Goal: Task Accomplishment & Management: Complete application form

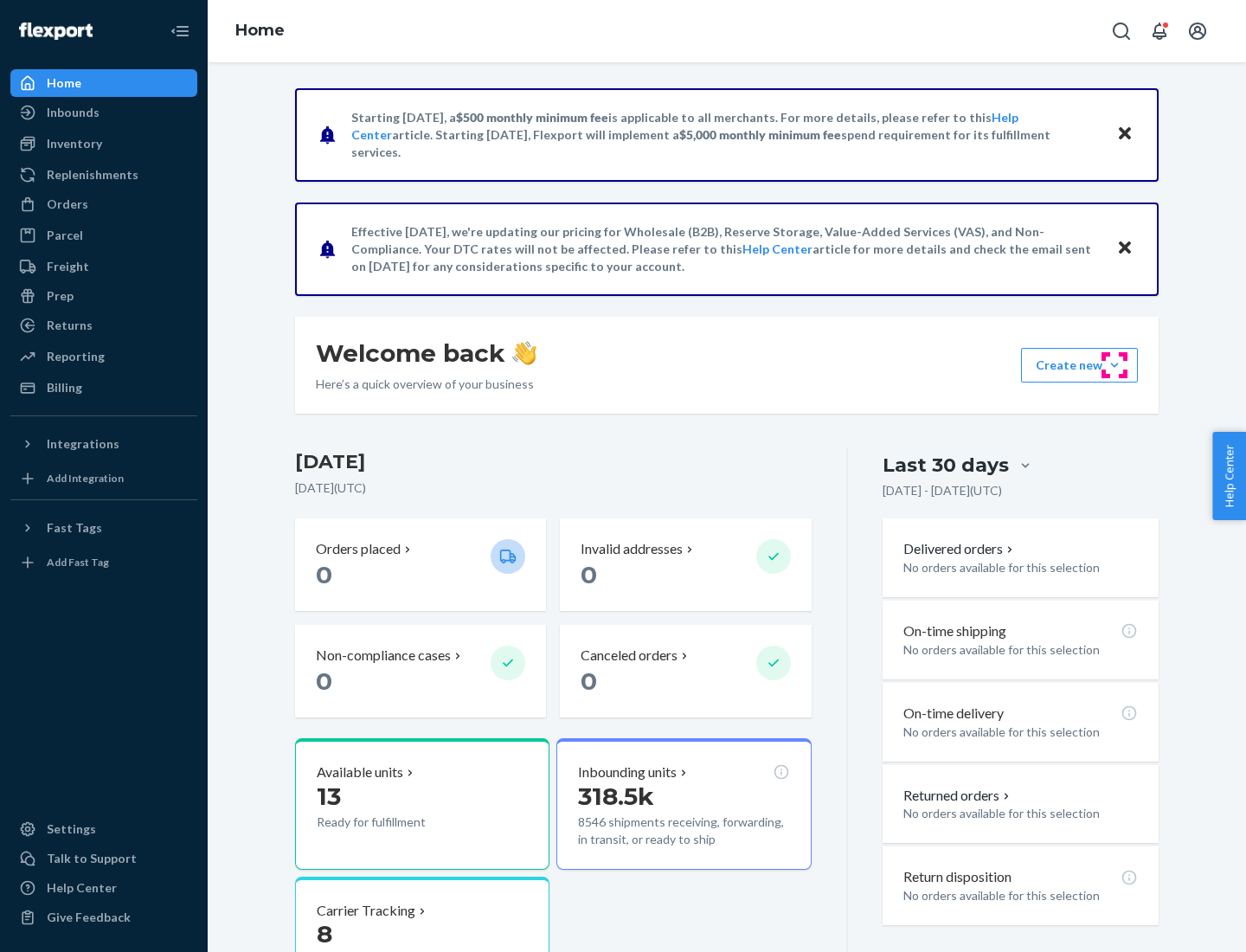
click at [1114, 365] on button "Create new Create new inbound Create new order Create new product" at bounding box center [1080, 365] width 117 height 34
click at [103, 112] on div "Inbounds" at bounding box center [103, 112] width 183 height 24
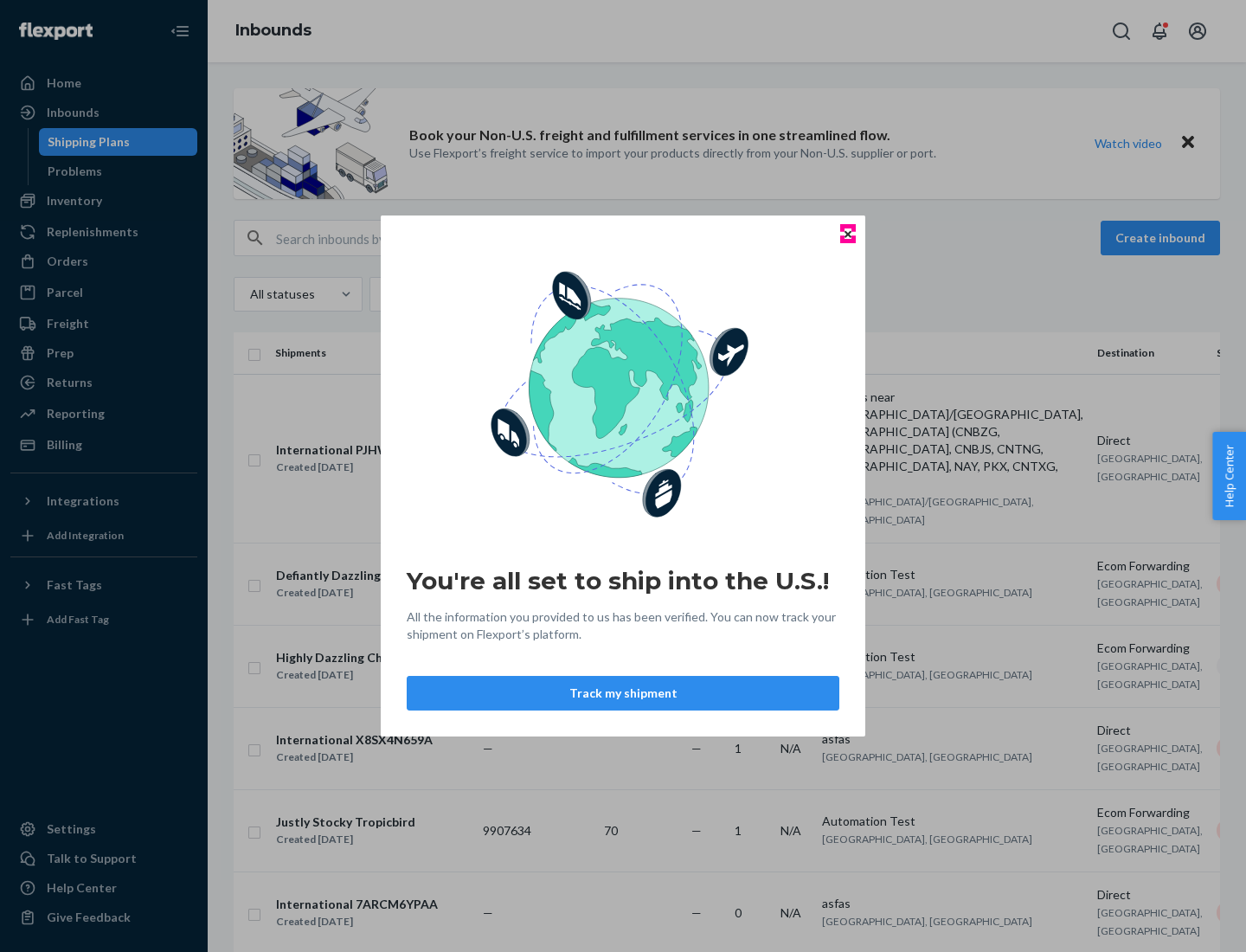
click at [847, 234] on icon "Close" at bounding box center [848, 234] width 7 height 7
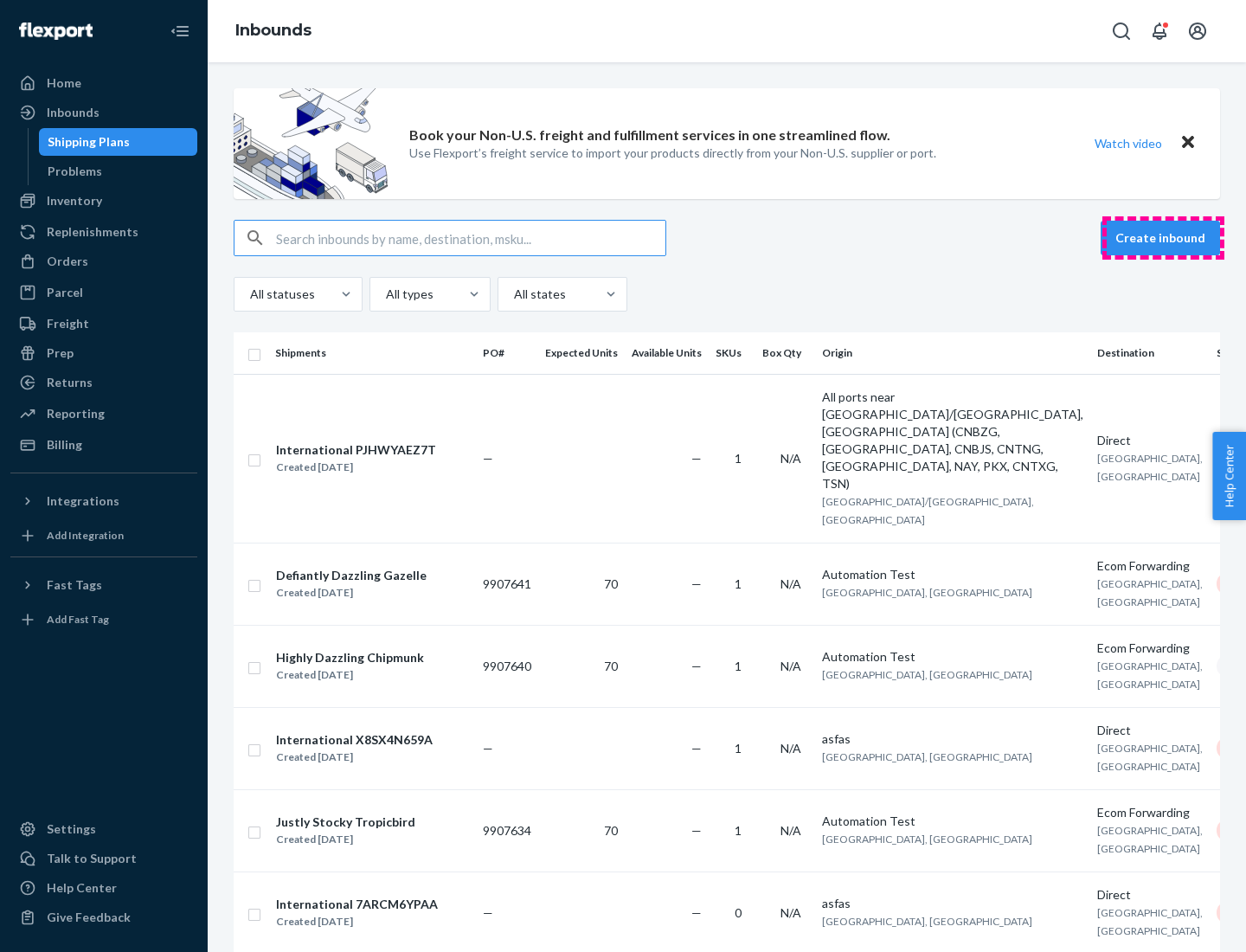
click at [1162, 238] on button "Create inbound" at bounding box center [1160, 237] width 120 height 34
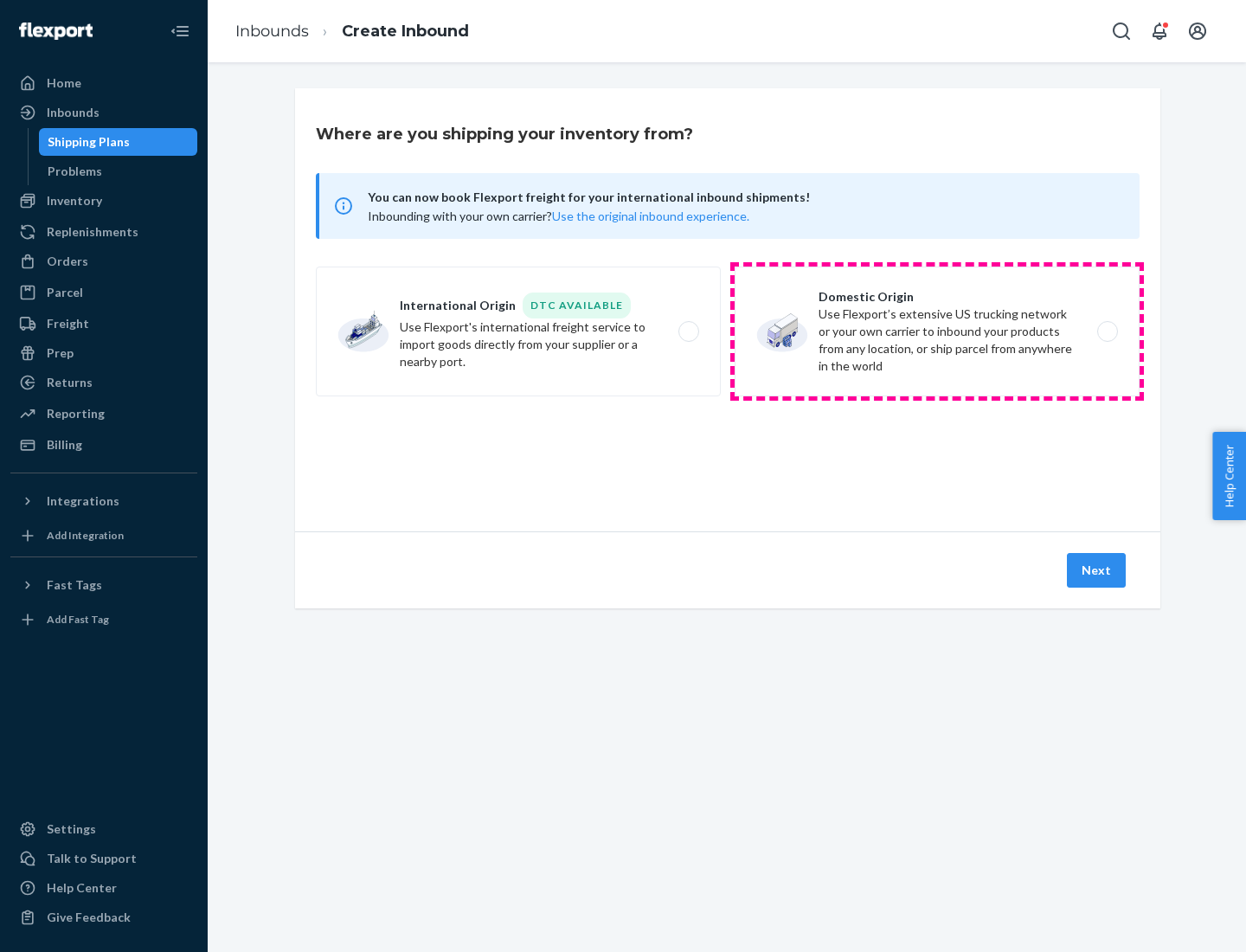
click at [937, 332] on label "Domestic Origin Use Flexport’s extensive US trucking network or your own carrie…" at bounding box center [937, 331] width 405 height 129
click at [1107, 332] on input "Domestic Origin Use Flexport’s extensive US trucking network or your own carrie…" at bounding box center [1112, 332] width 12 height 12
radio input "true"
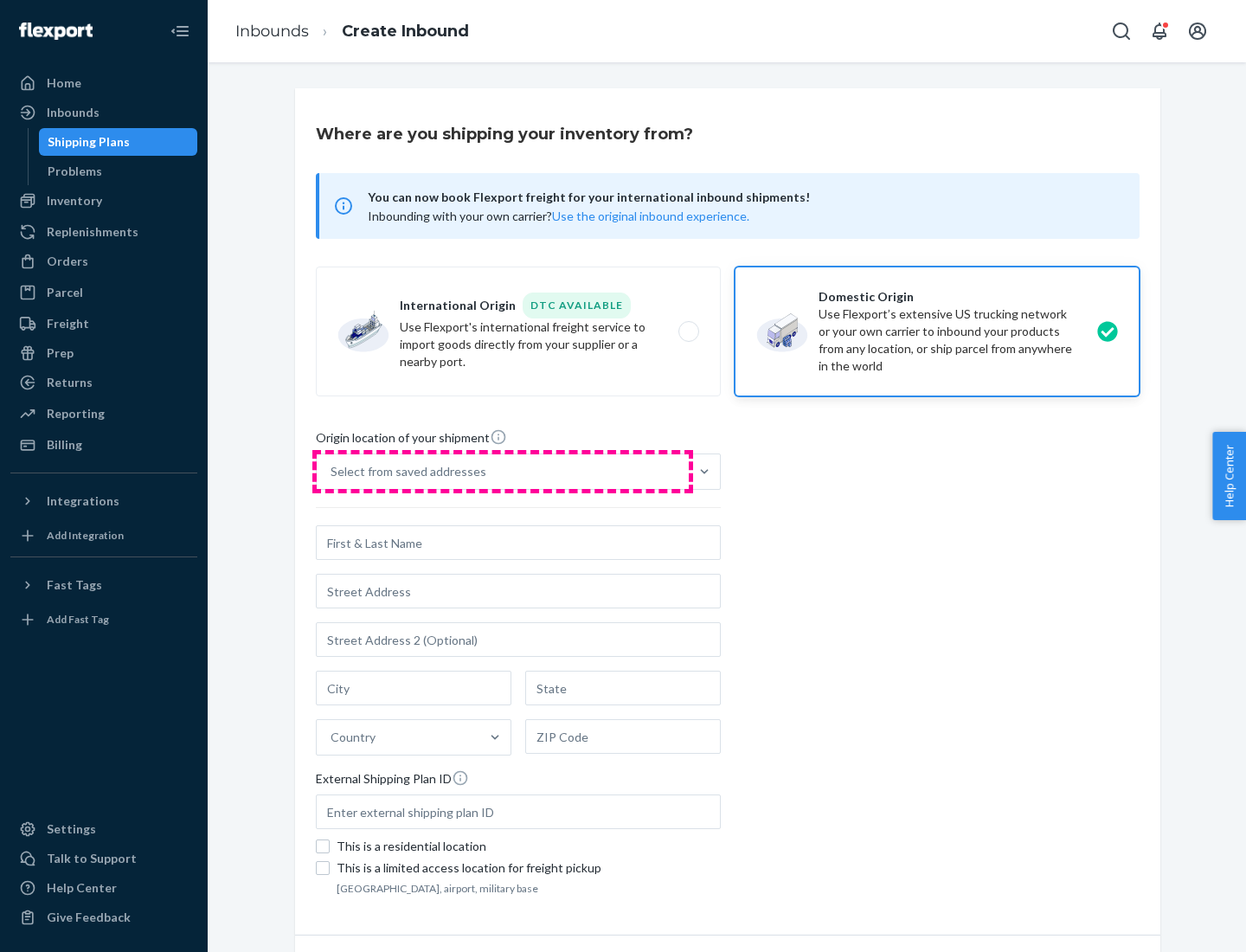
click at [503, 471] on div "Select from saved addresses" at bounding box center [503, 471] width 372 height 34
click at [333, 471] on input "Select from saved addresses" at bounding box center [332, 471] width 2 height 17
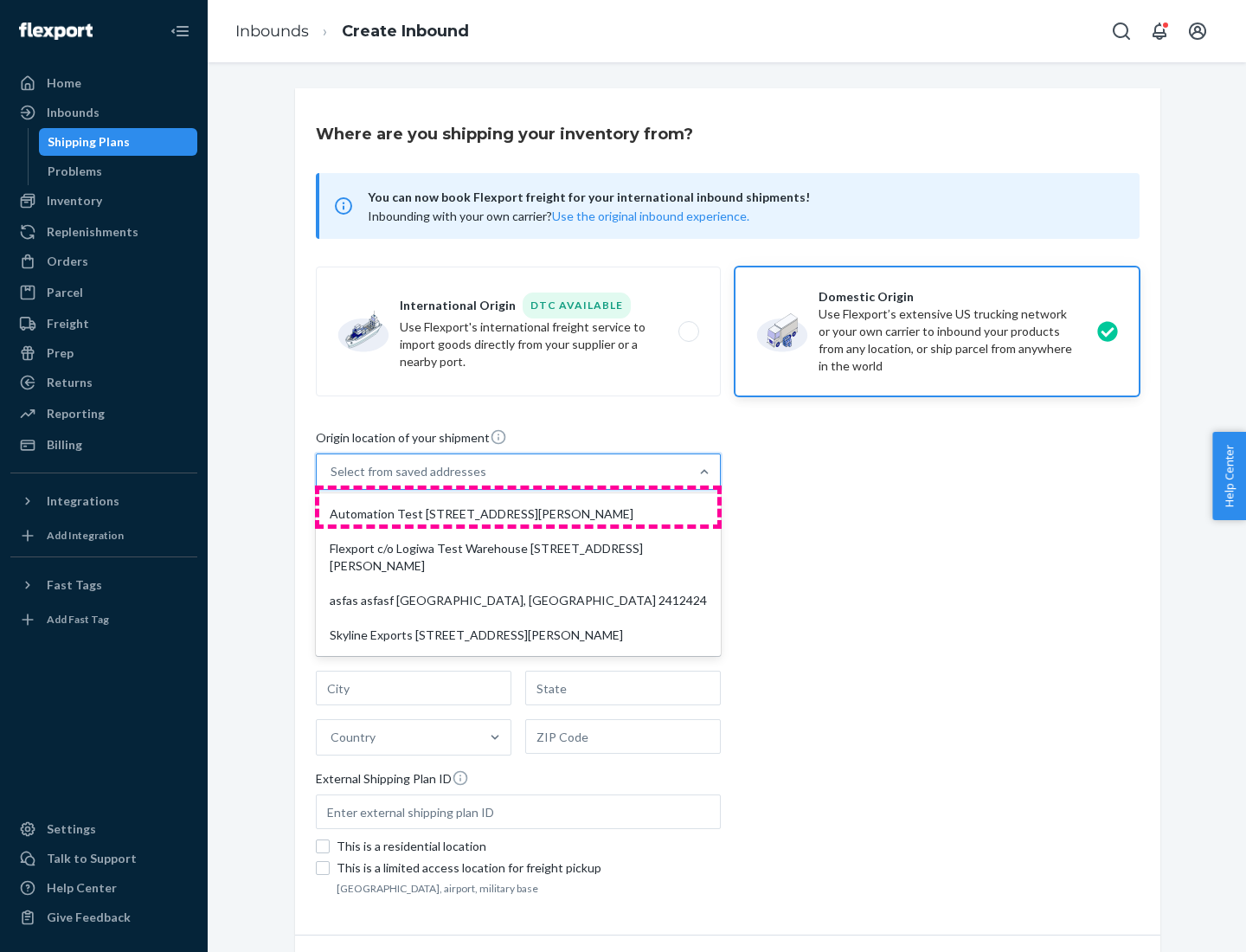
scroll to position [7, 0]
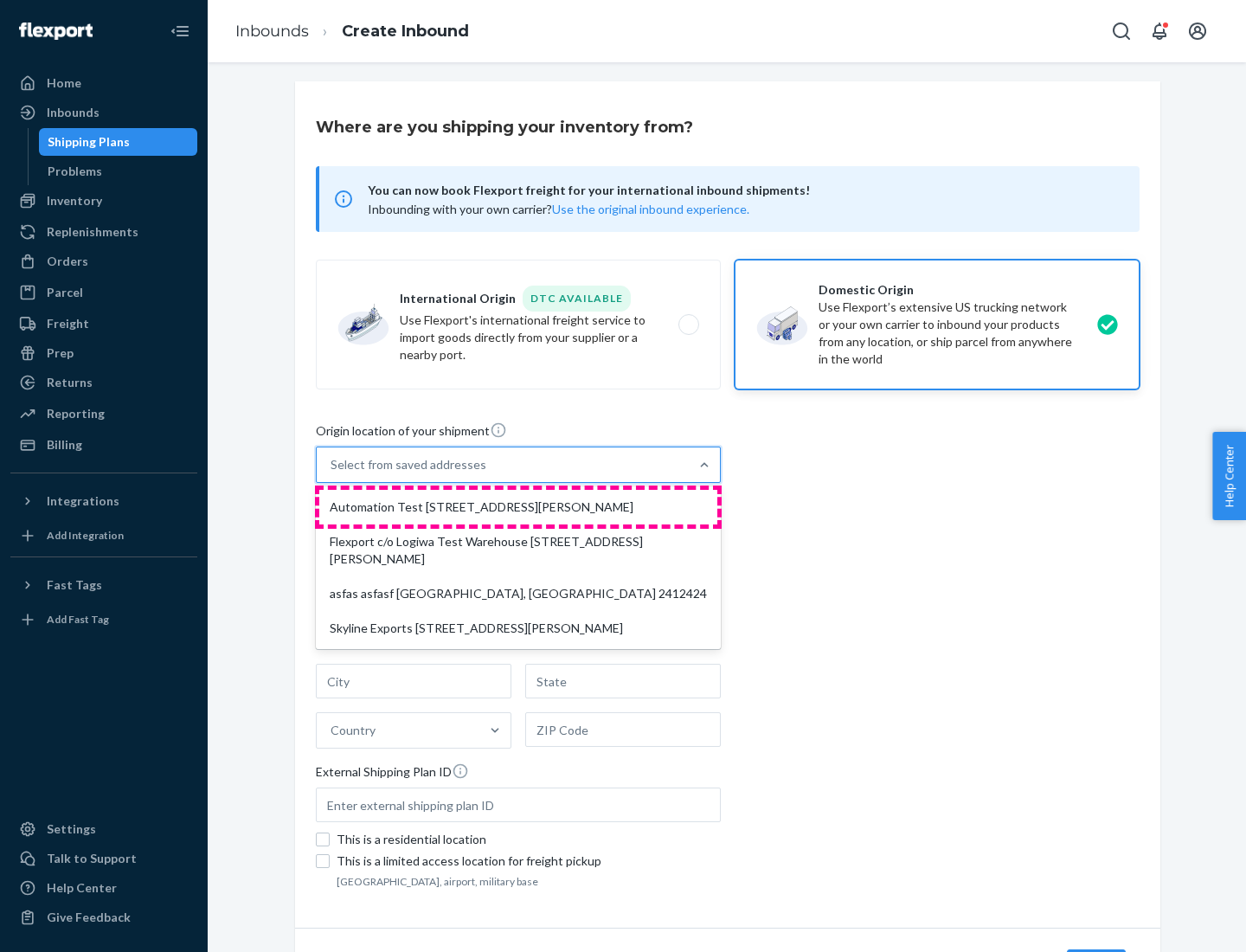
click at [518, 507] on div "Automation Test [STREET_ADDRESS][PERSON_NAME]" at bounding box center [518, 507] width 398 height 34
click at [333, 473] on input "option Automation Test [STREET_ADDRESS][PERSON_NAME] focused, 1 of 4. 4 results…" at bounding box center [332, 464] width 2 height 17
type input "Automation Test"
type input "9th Floor"
type input "[GEOGRAPHIC_DATA]"
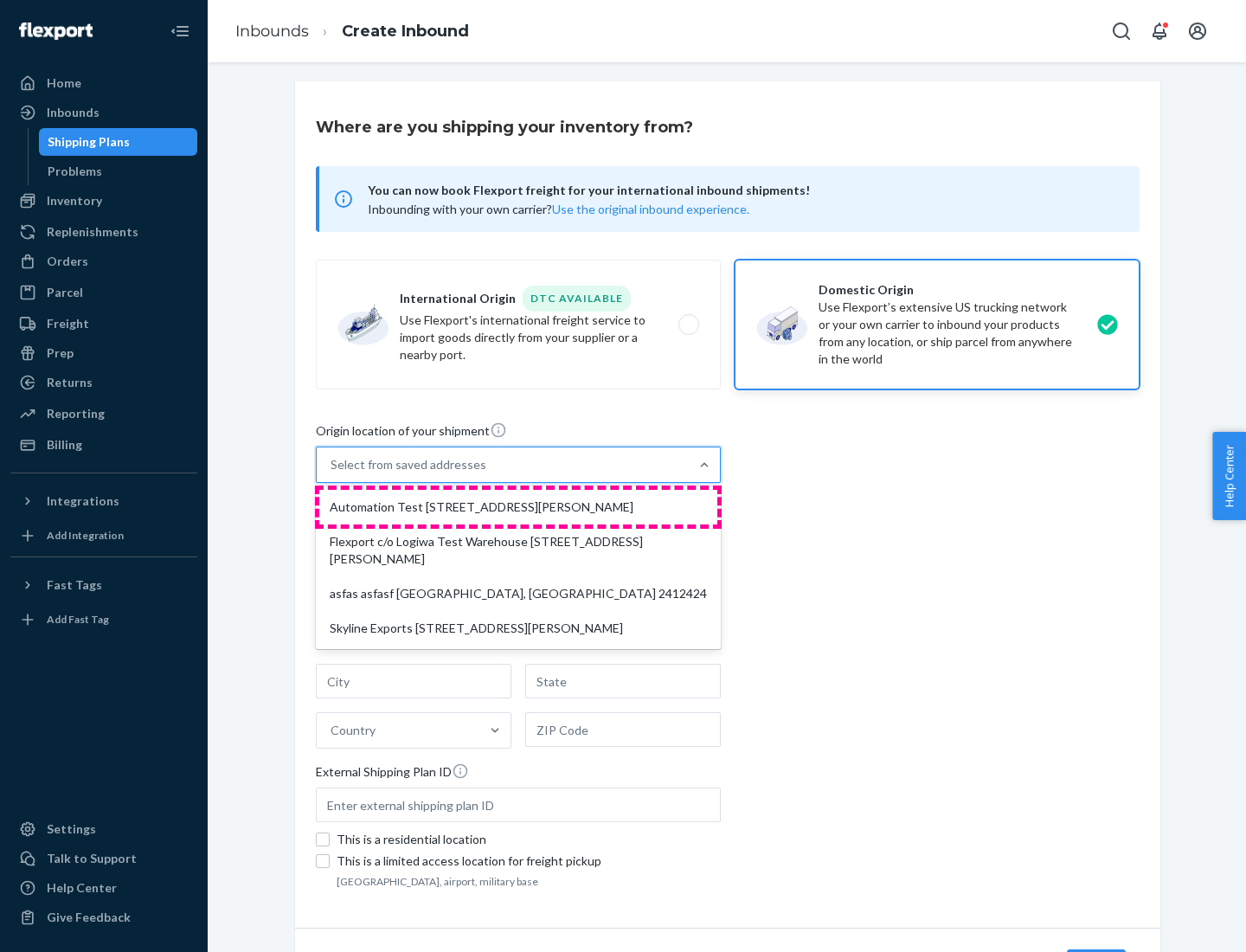
type input "CA"
type input "94104"
type input "[STREET_ADDRESS][PERSON_NAME]"
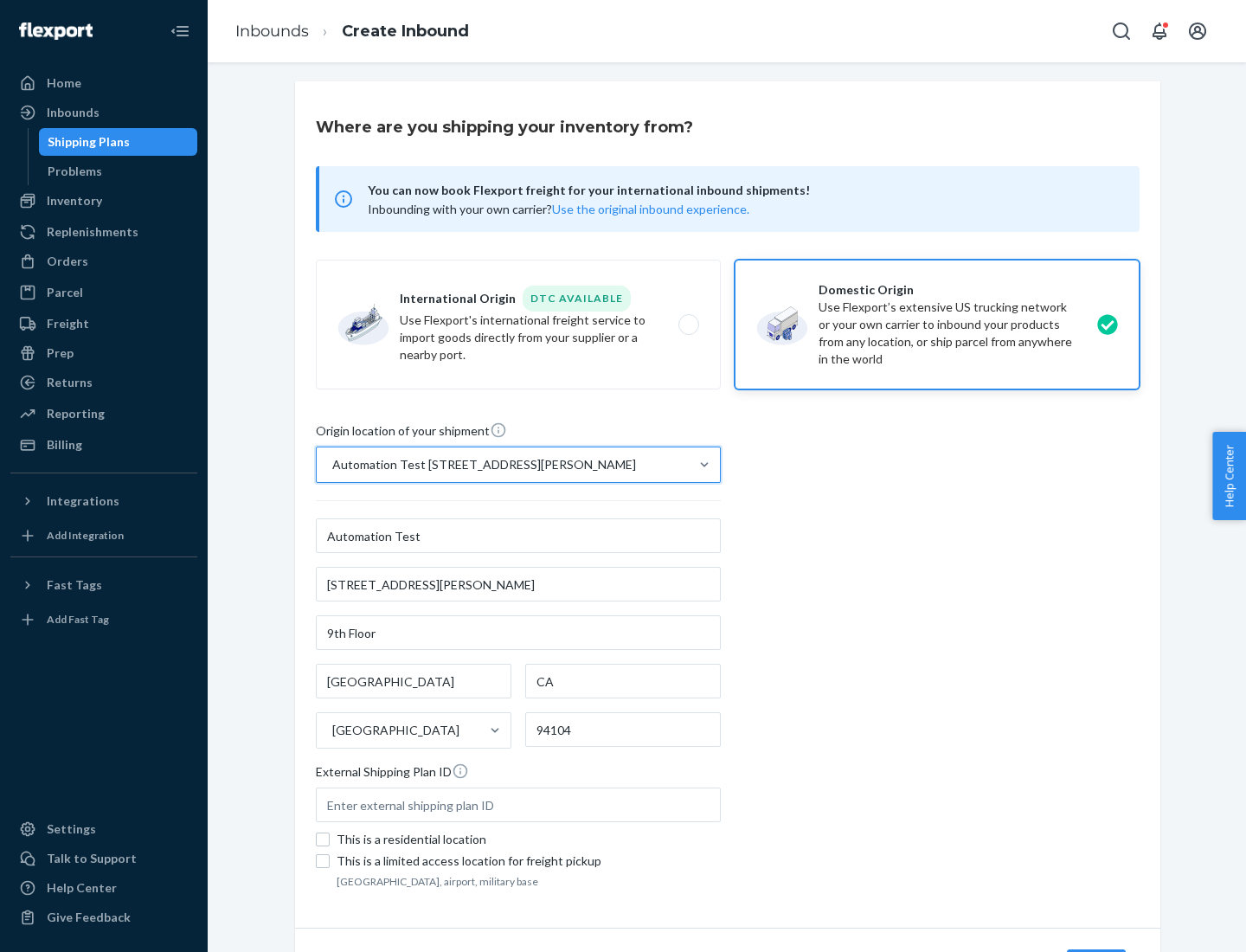
scroll to position [102, 0]
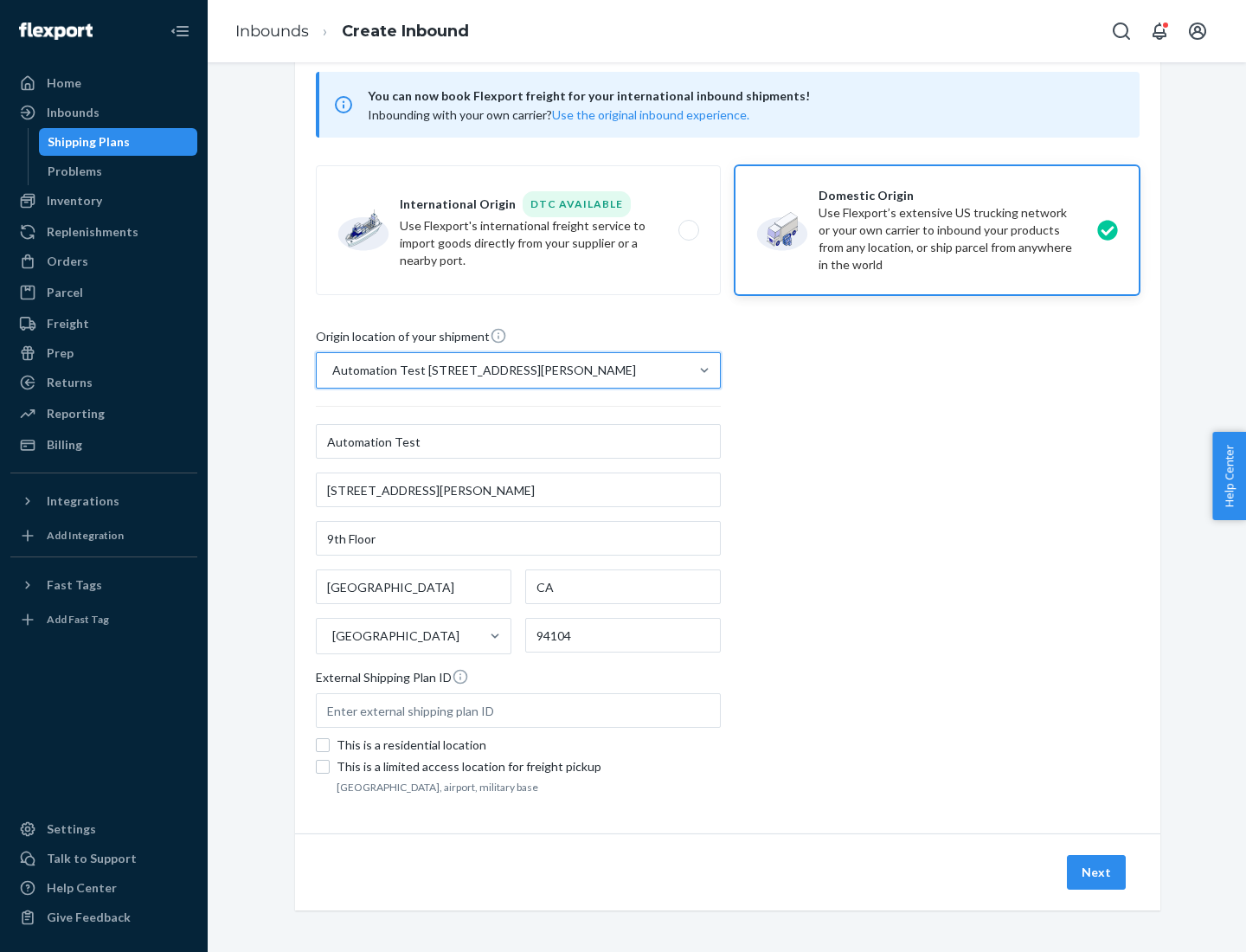
click at [1097, 872] on button "Next" at bounding box center [1096, 872] width 58 height 34
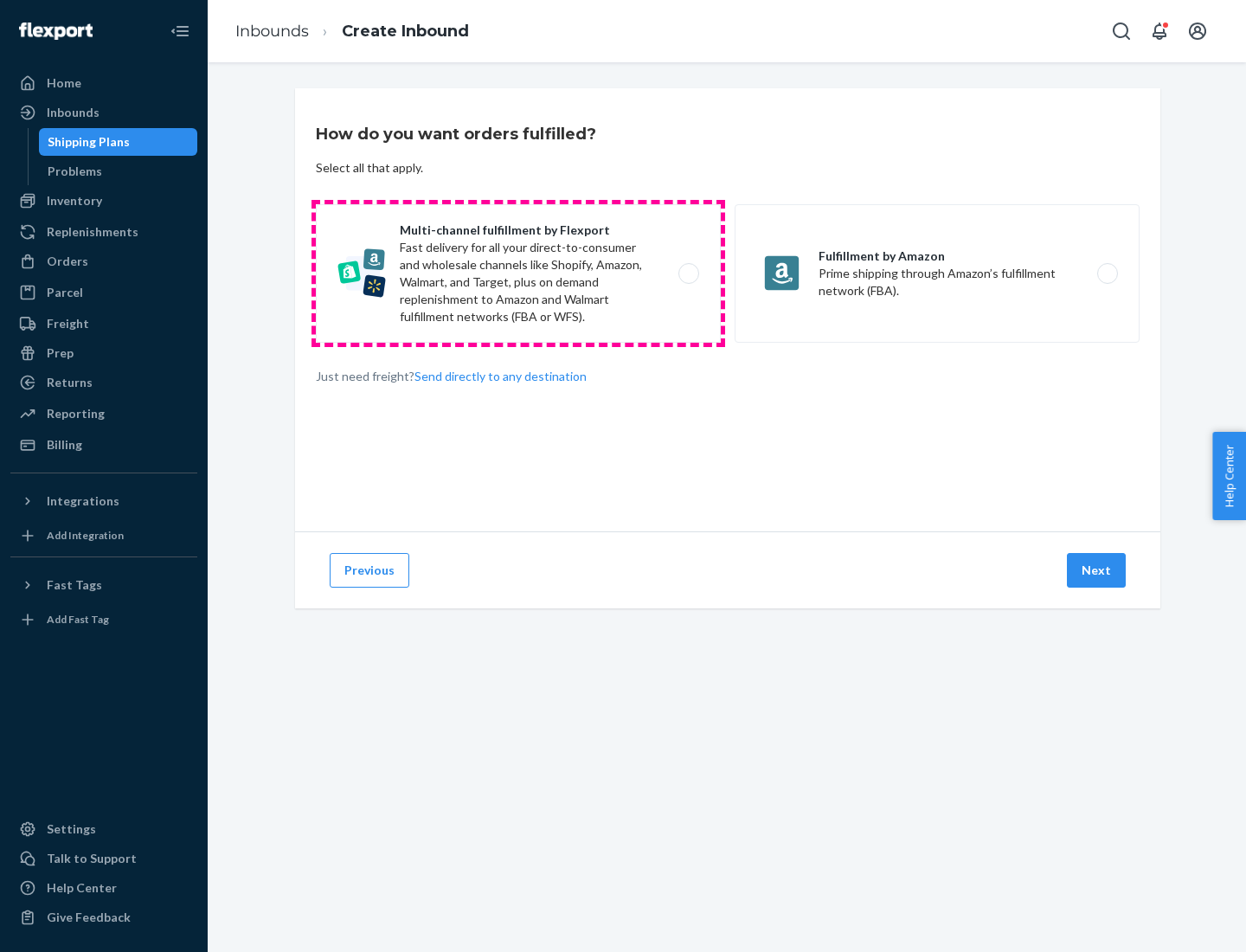
click at [518, 273] on label "Multi-channel fulfillment by Flexport Fast delivery for all your direct-to-cons…" at bounding box center [518, 273] width 405 height 138
click at [688, 273] on input "Multi-channel fulfillment by Flexport Fast delivery for all your direct-to-cons…" at bounding box center [693, 273] width 12 height 12
radio input "true"
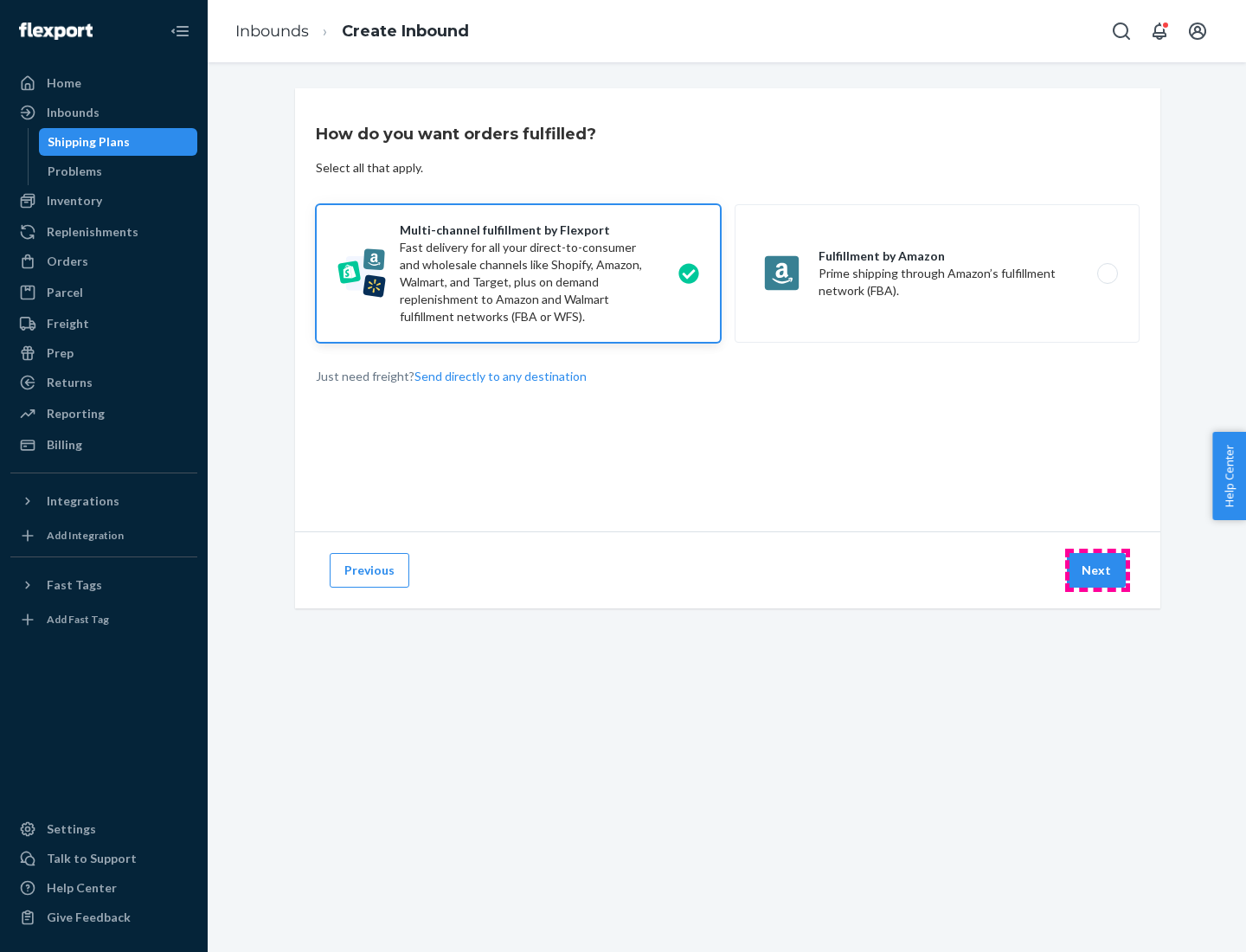
click at [1097, 570] on button "Next" at bounding box center [1096, 570] width 58 height 34
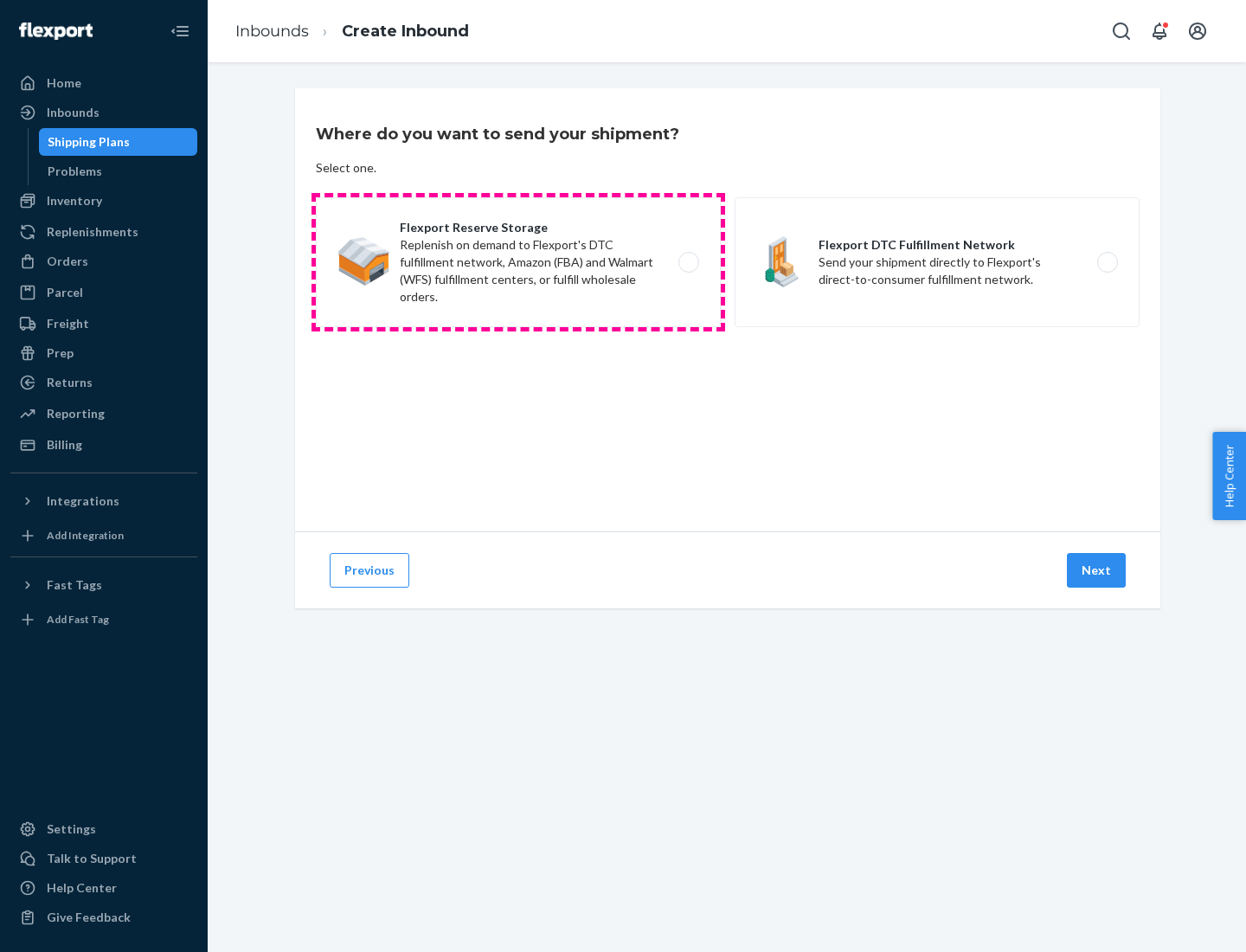
click at [518, 262] on label "Flexport Reserve Storage Replenish on demand to Flexport's DTC fulfillment netw…" at bounding box center [518, 262] width 405 height 129
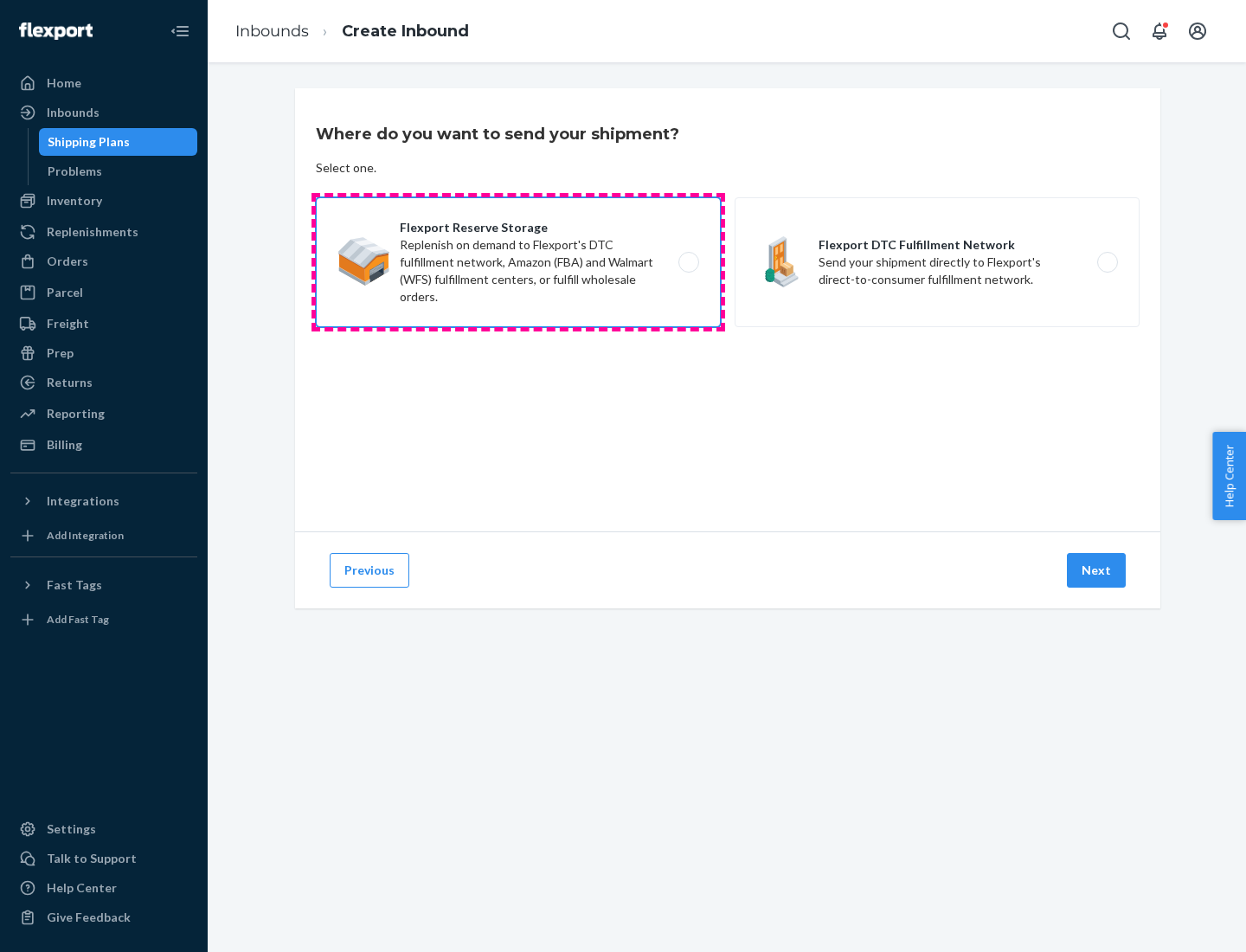
click at [688, 262] on input "Flexport Reserve Storage Replenish on demand to Flexport's DTC fulfillment netw…" at bounding box center [693, 262] width 12 height 12
radio input "true"
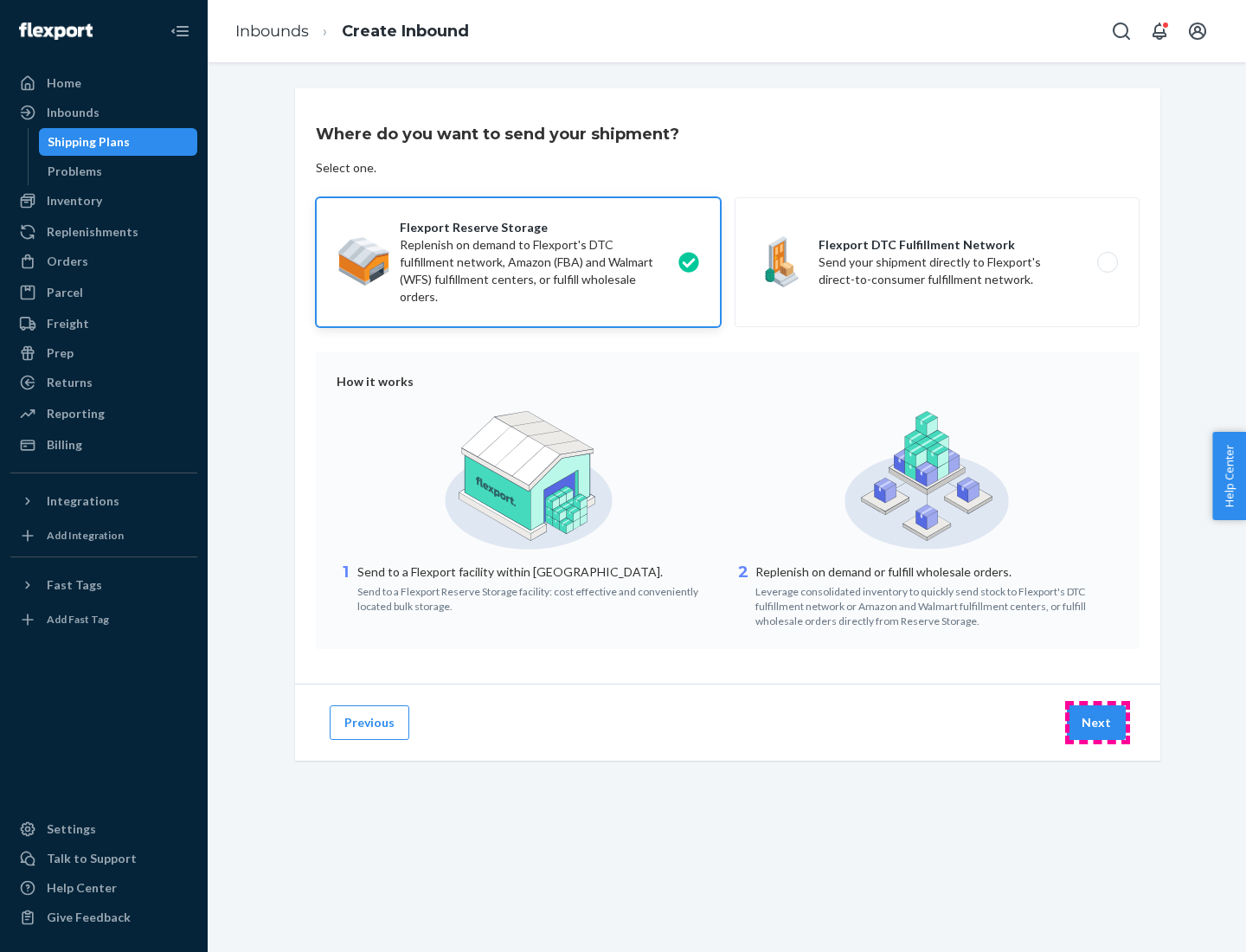
click at [1097, 723] on button "Next" at bounding box center [1096, 722] width 58 height 34
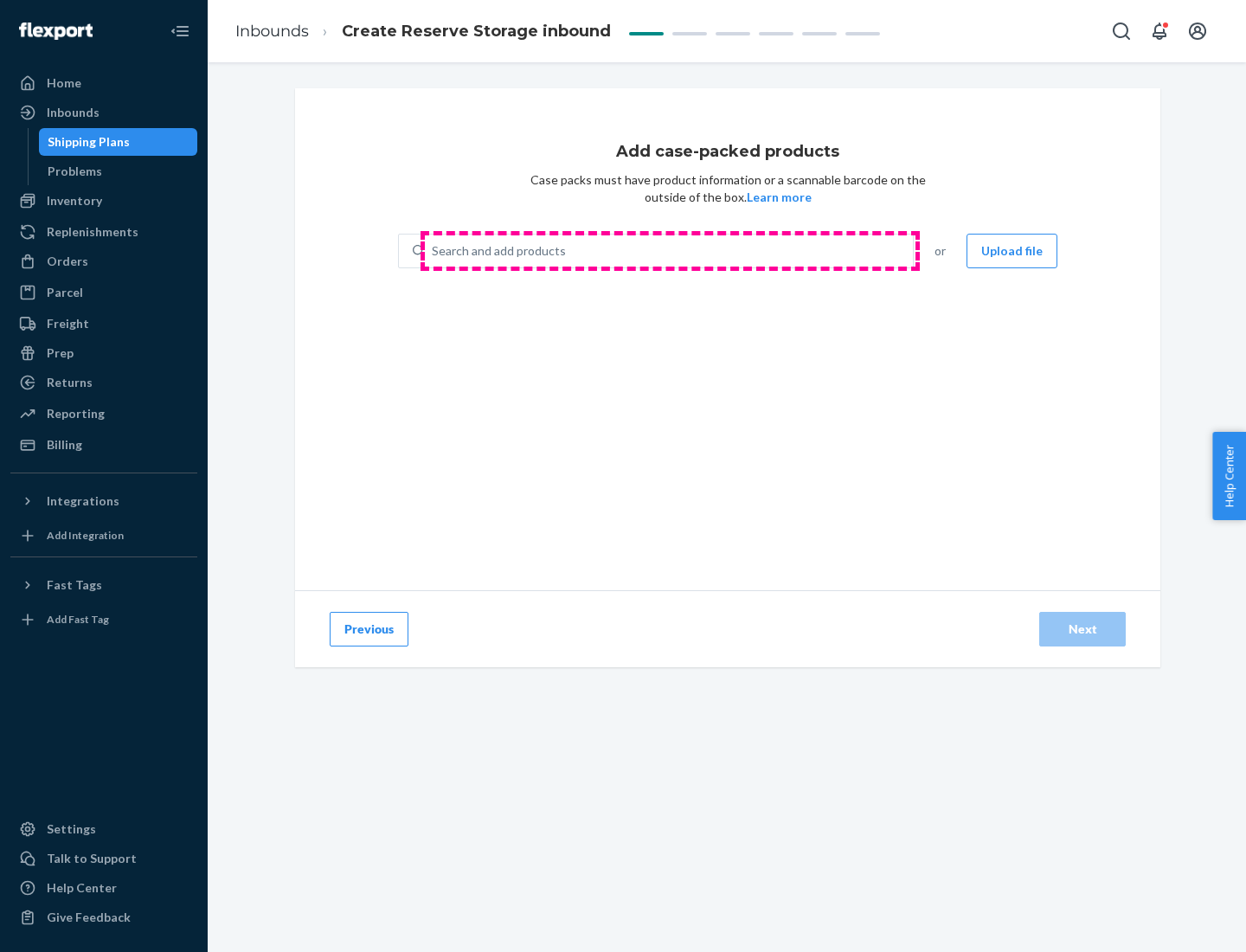
click at [670, 251] on div "Search and add products" at bounding box center [668, 251] width 488 height 31
click at [433, 251] on input "Search and add products" at bounding box center [432, 250] width 2 height 17
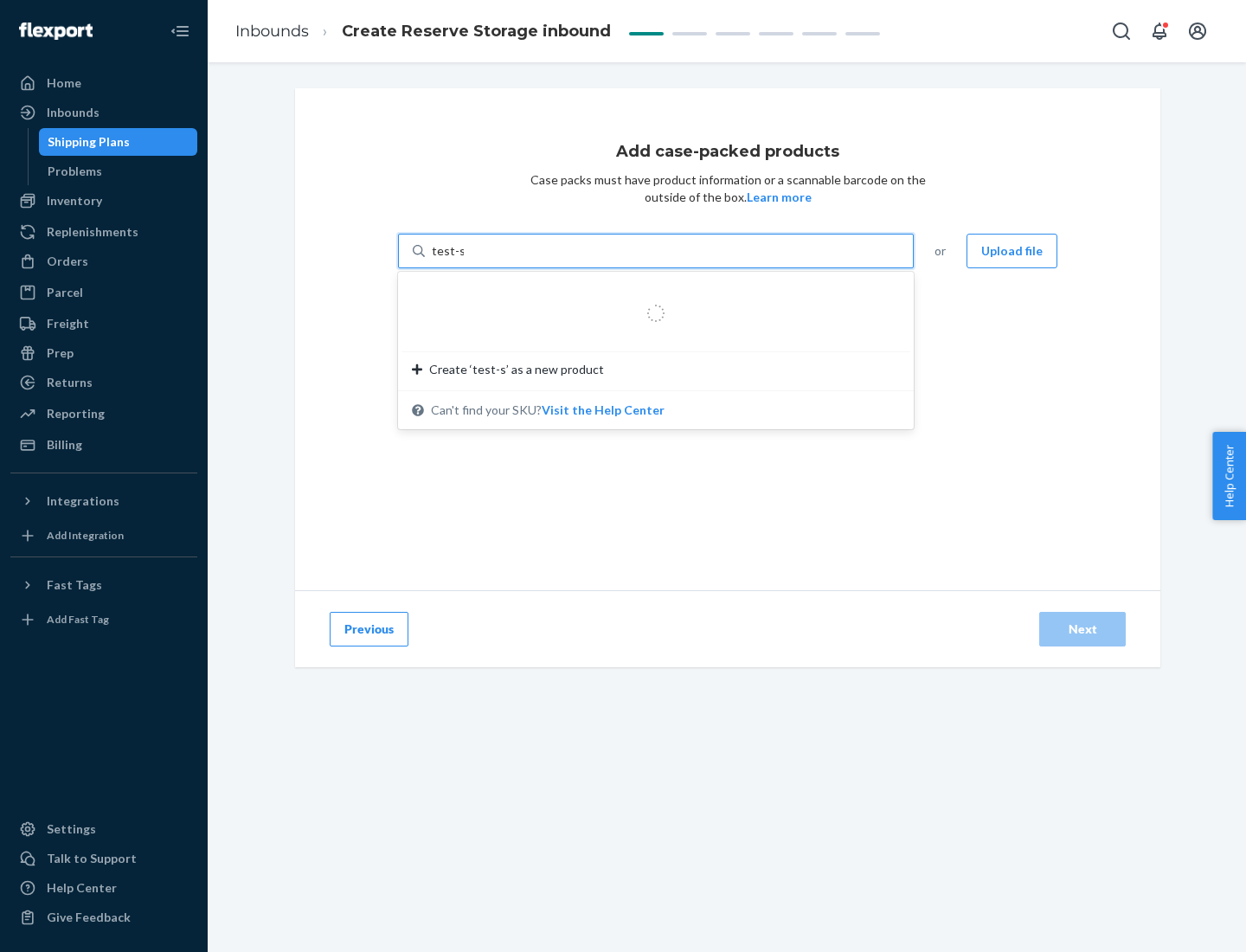
type input "test-syn"
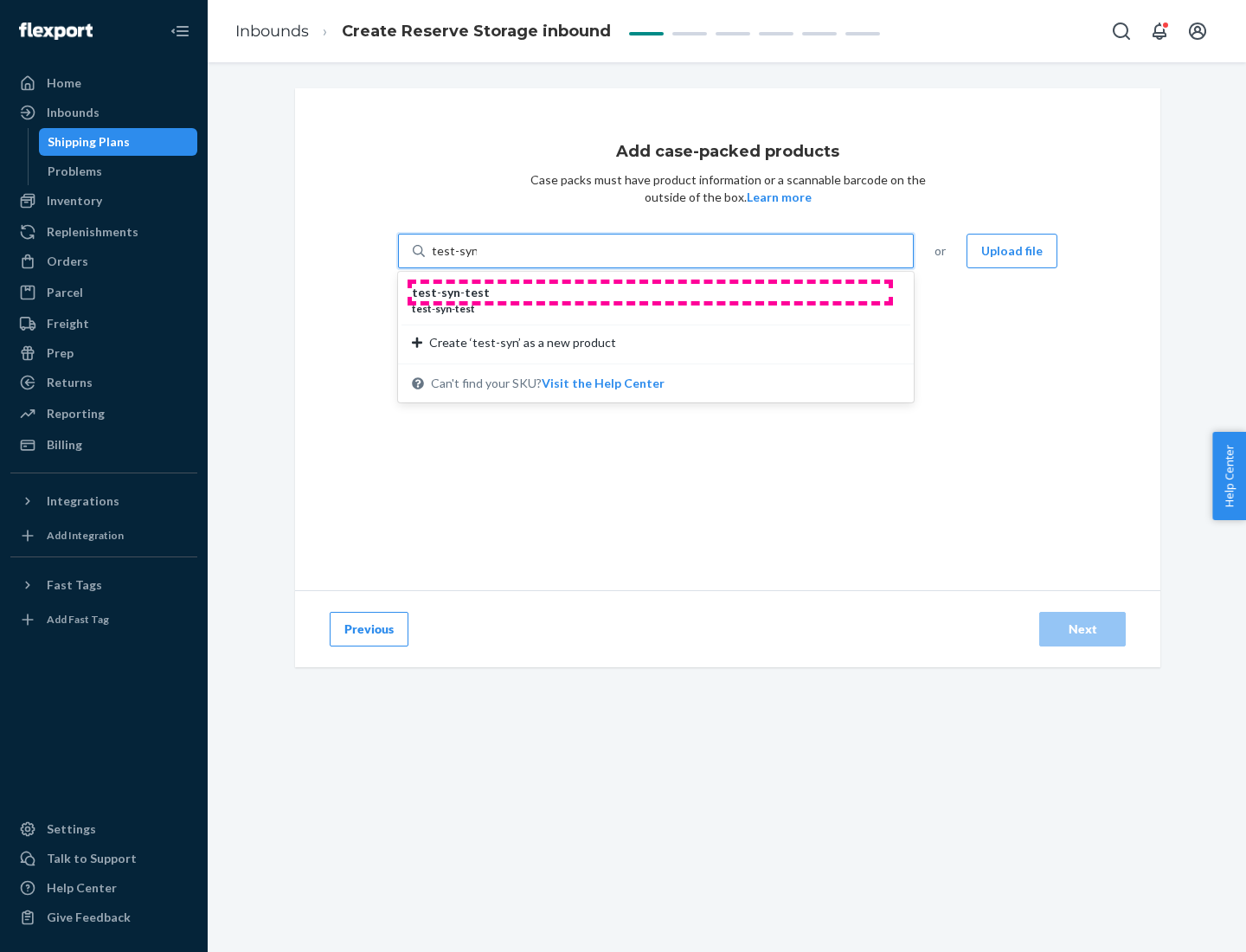
click at [650, 292] on div "test - syn - test" at bounding box center [648, 292] width 474 height 17
click at [476, 260] on input "test-syn" at bounding box center [454, 250] width 45 height 17
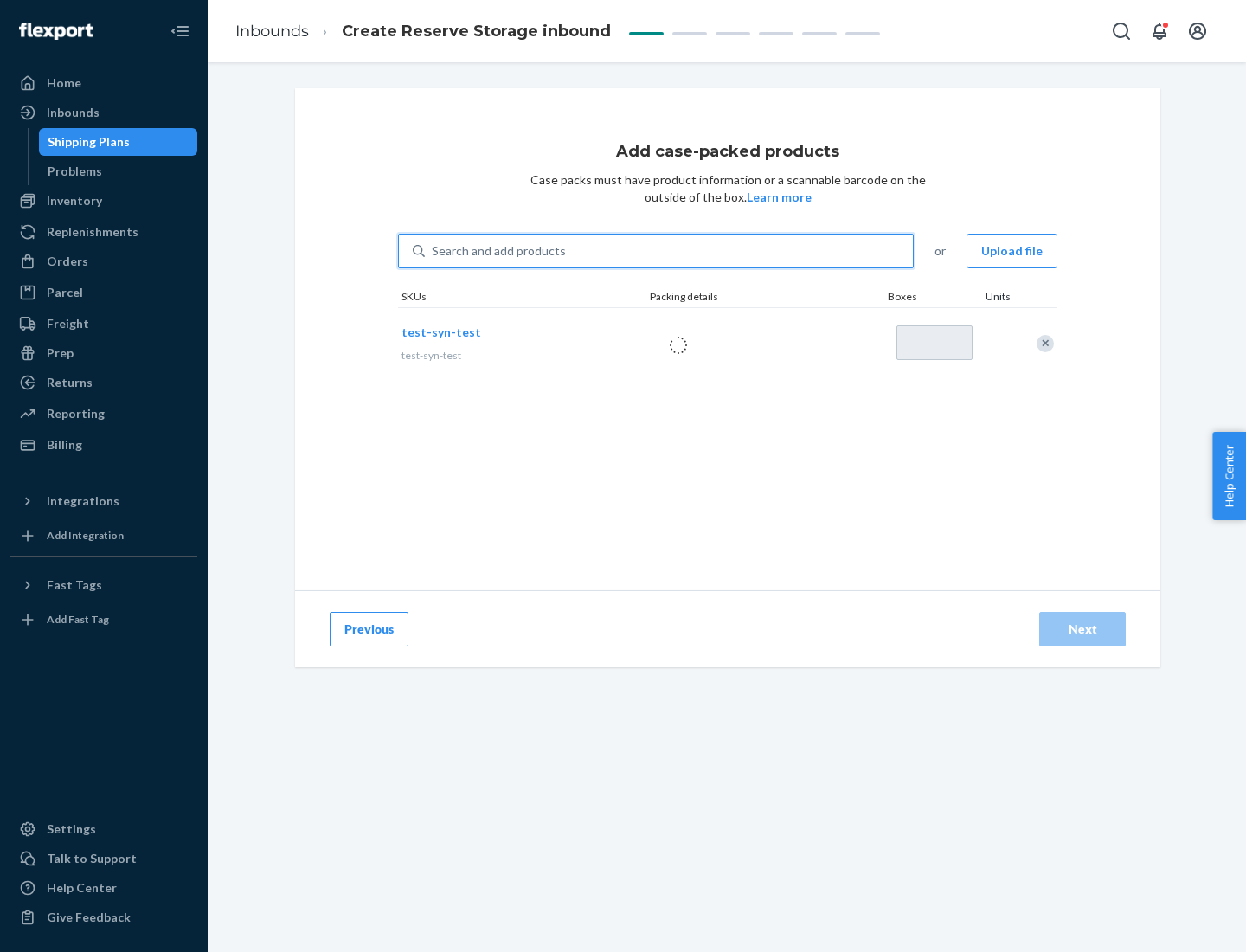
type input "1"
click at [1082, 629] on div "Next" at bounding box center [1082, 628] width 58 height 17
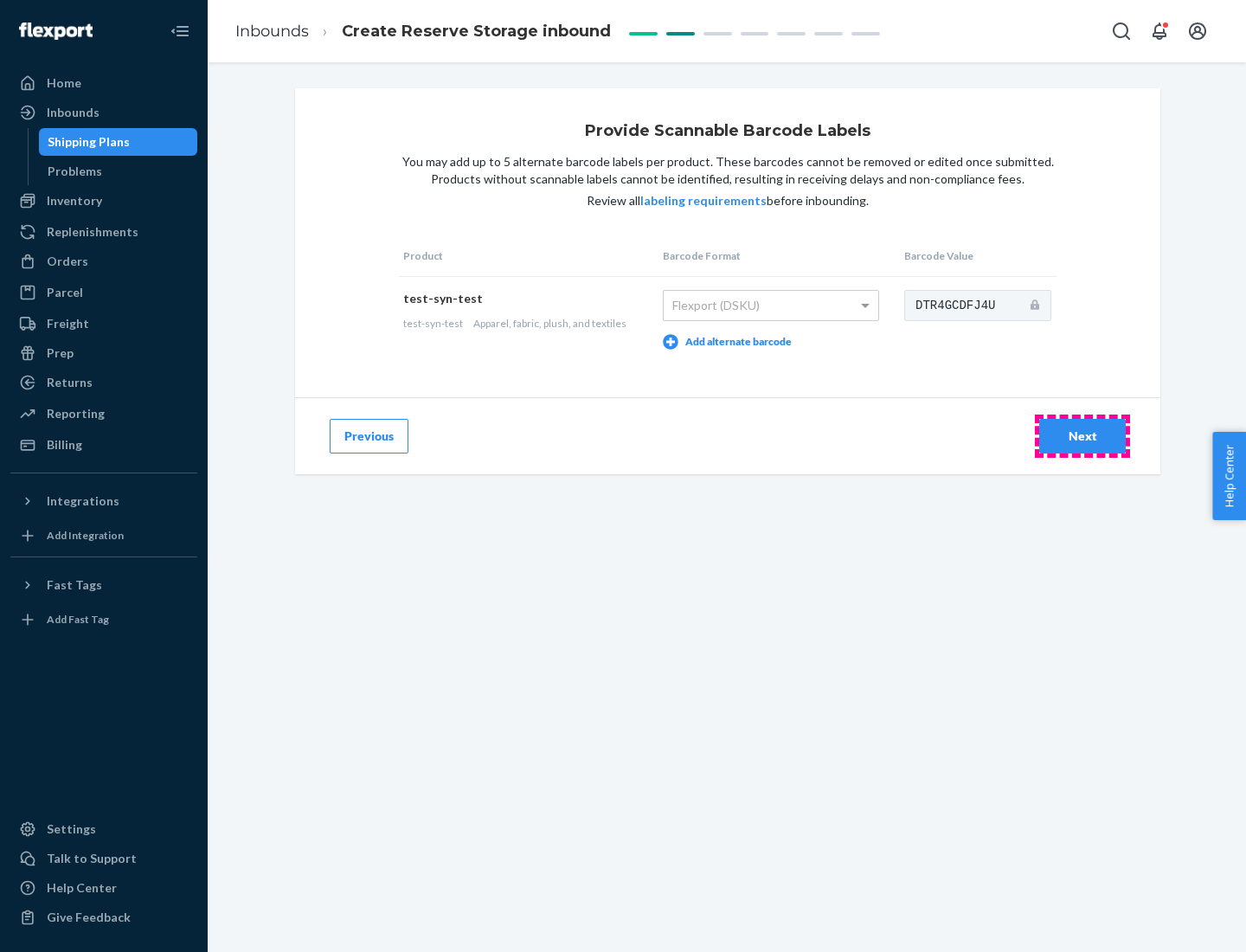
click at [1082, 435] on div "Next" at bounding box center [1082, 435] width 58 height 17
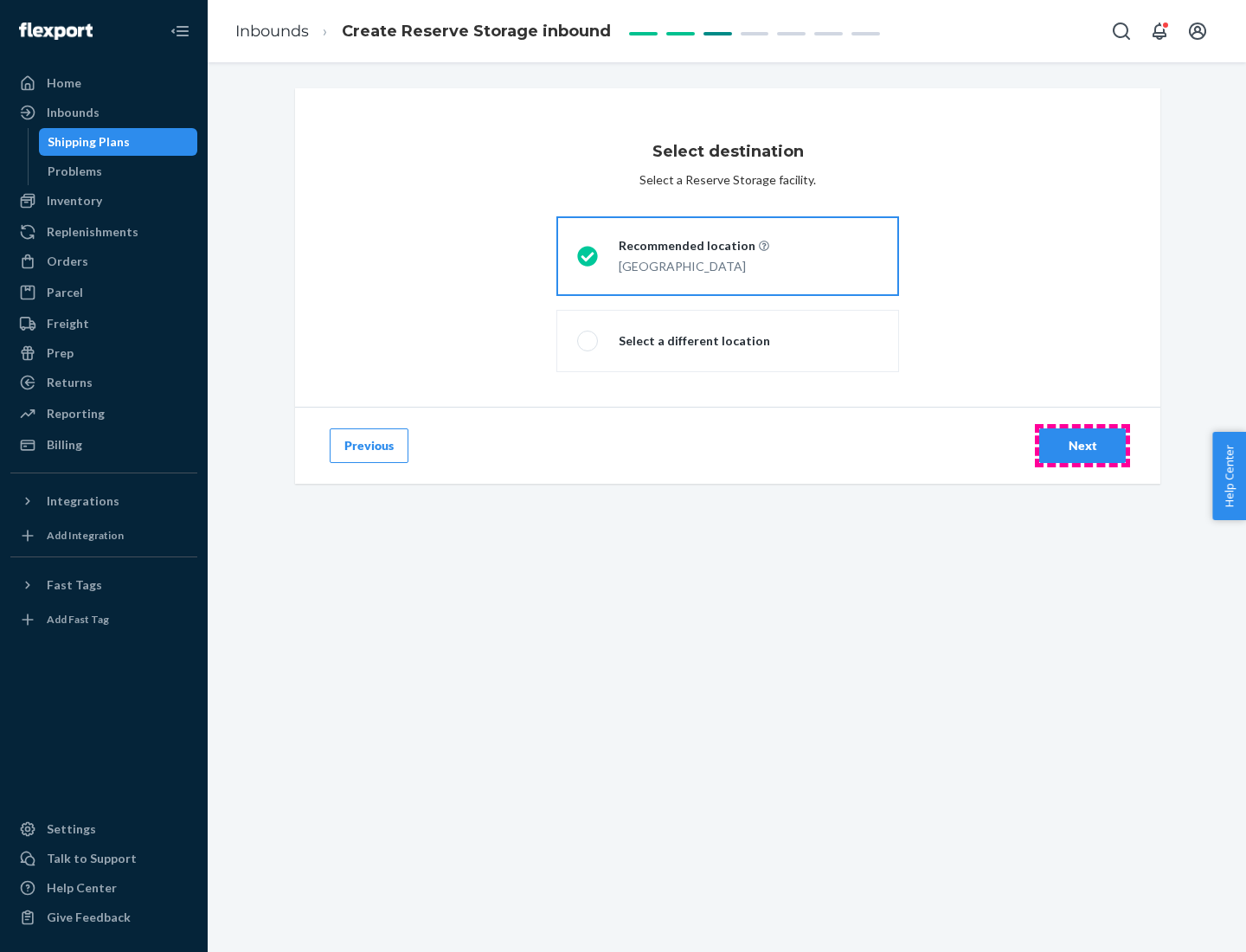
click at [1082, 446] on div "Next" at bounding box center [1082, 445] width 58 height 17
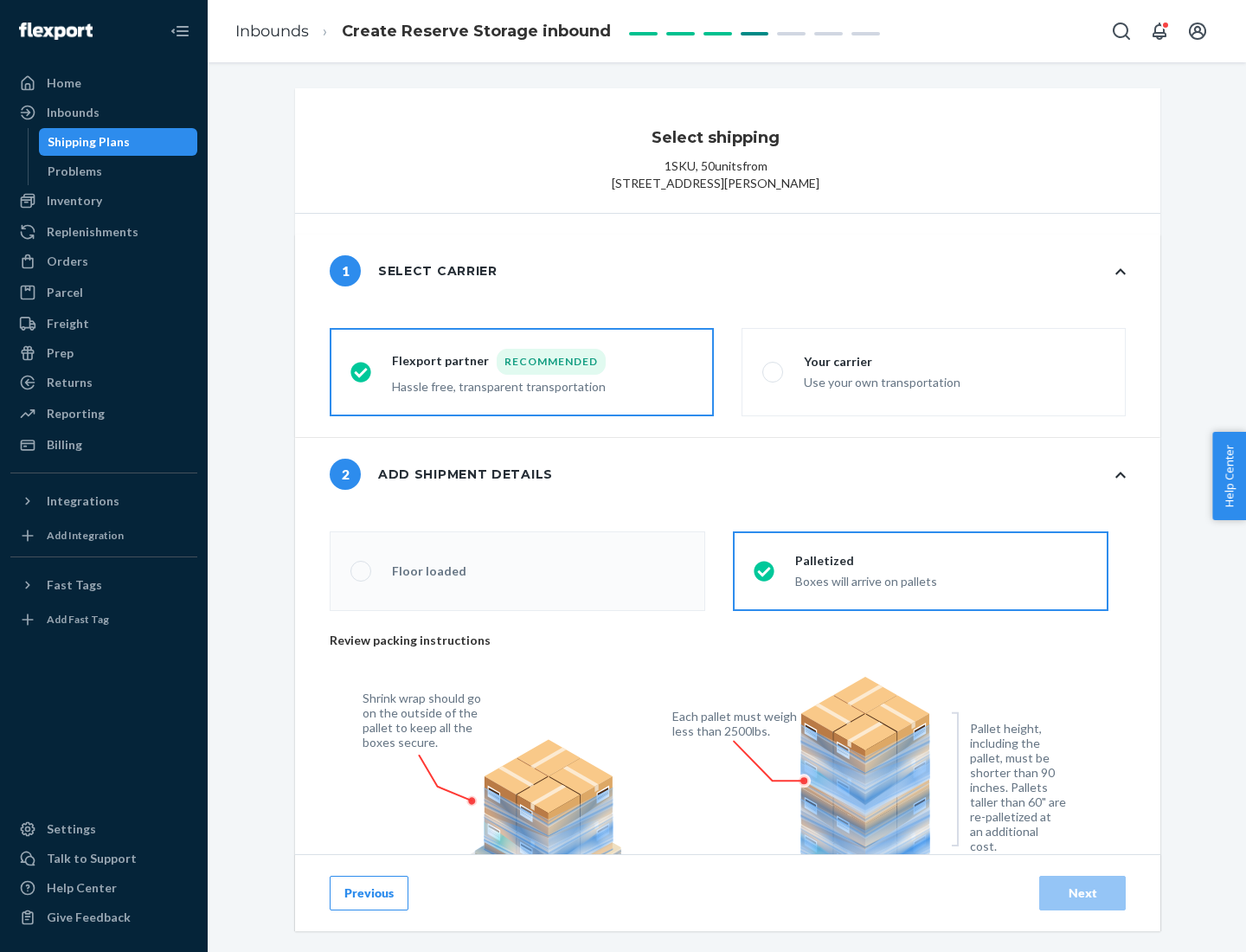
radio input "false"
type input "1"
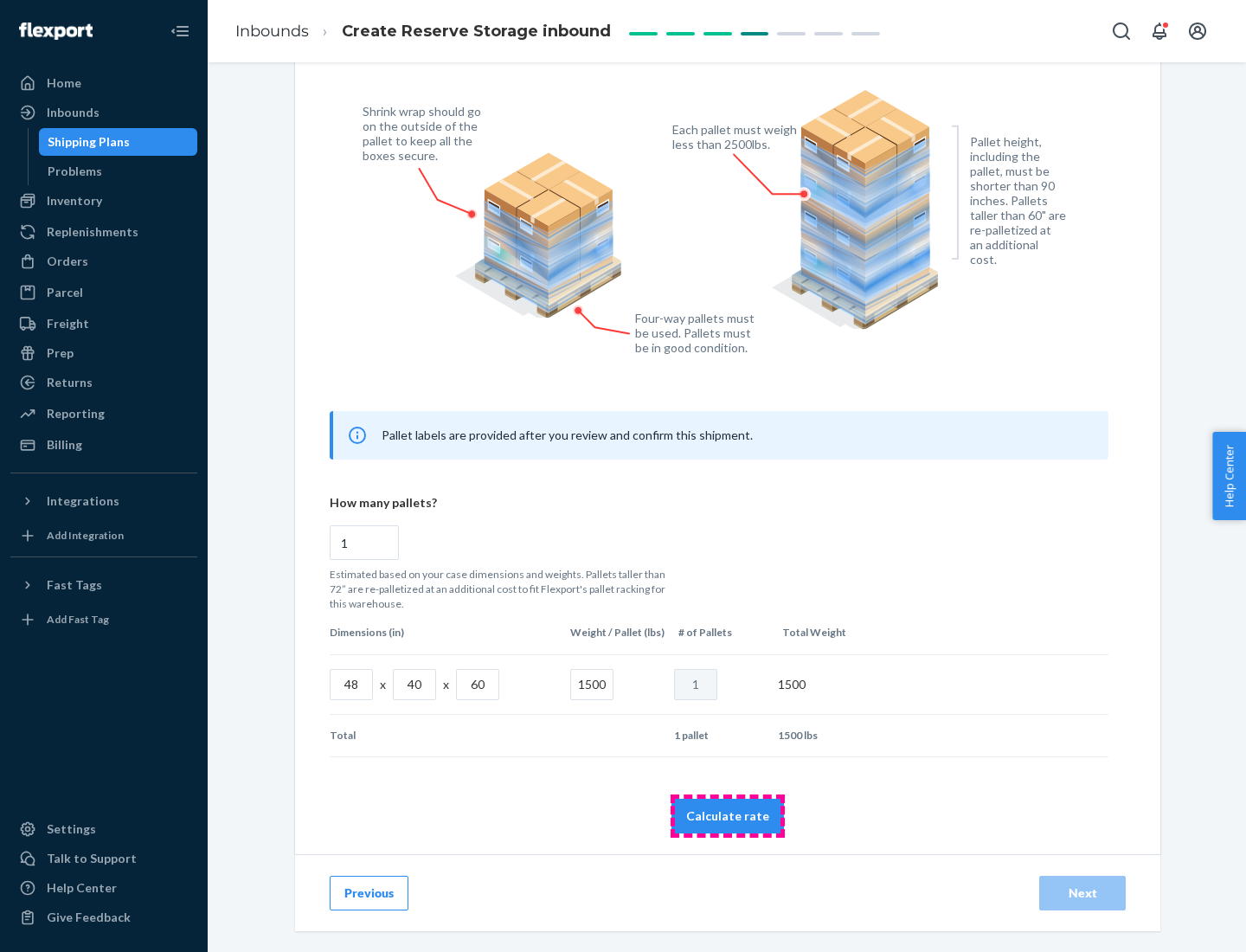
click at [727, 815] on button "Calculate rate" at bounding box center [727, 815] width 112 height 34
radio input "false"
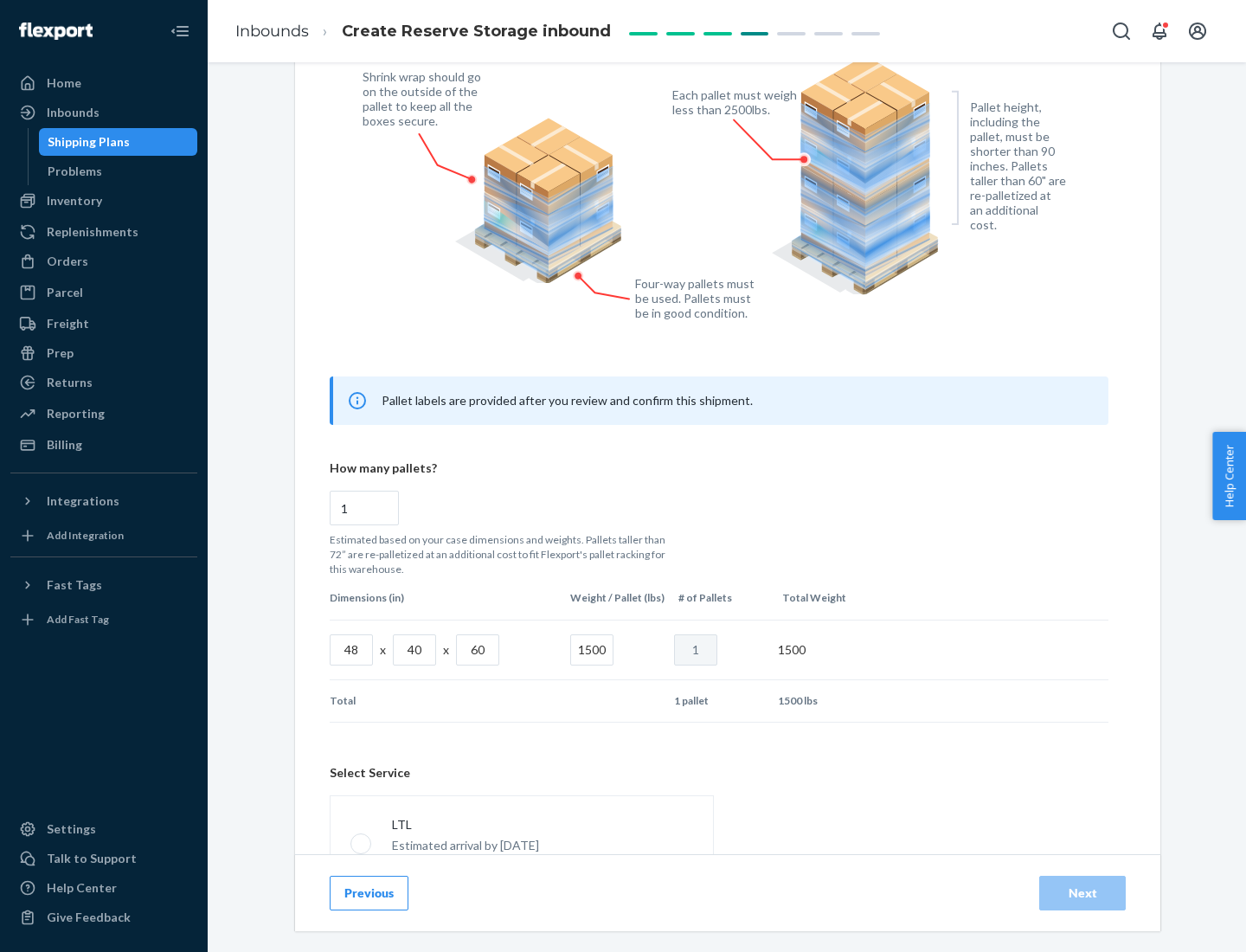
scroll to position [765, 0]
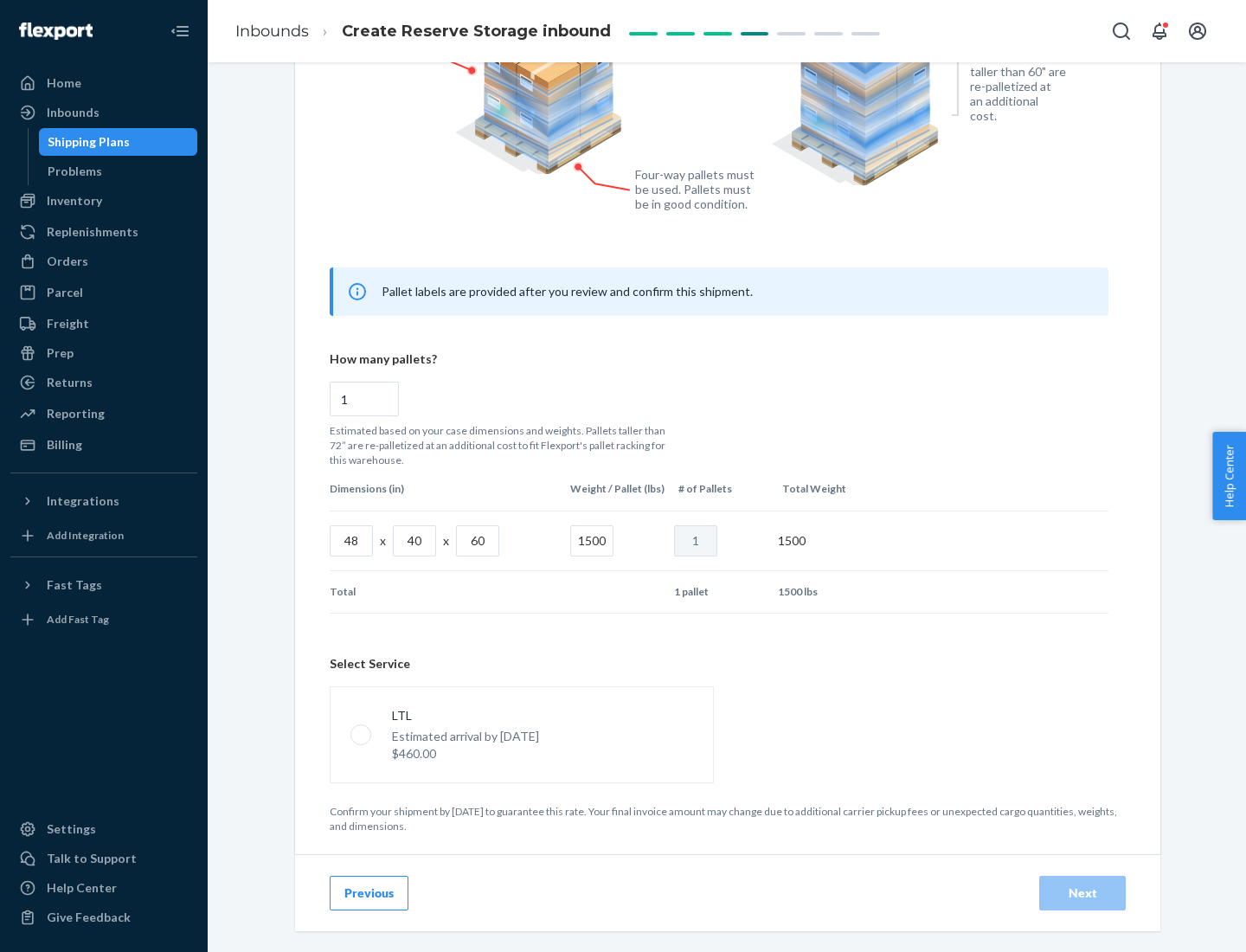
click at [521, 734] on p "Estimated arrival by [DATE]" at bounding box center [466, 735] width 147 height 17
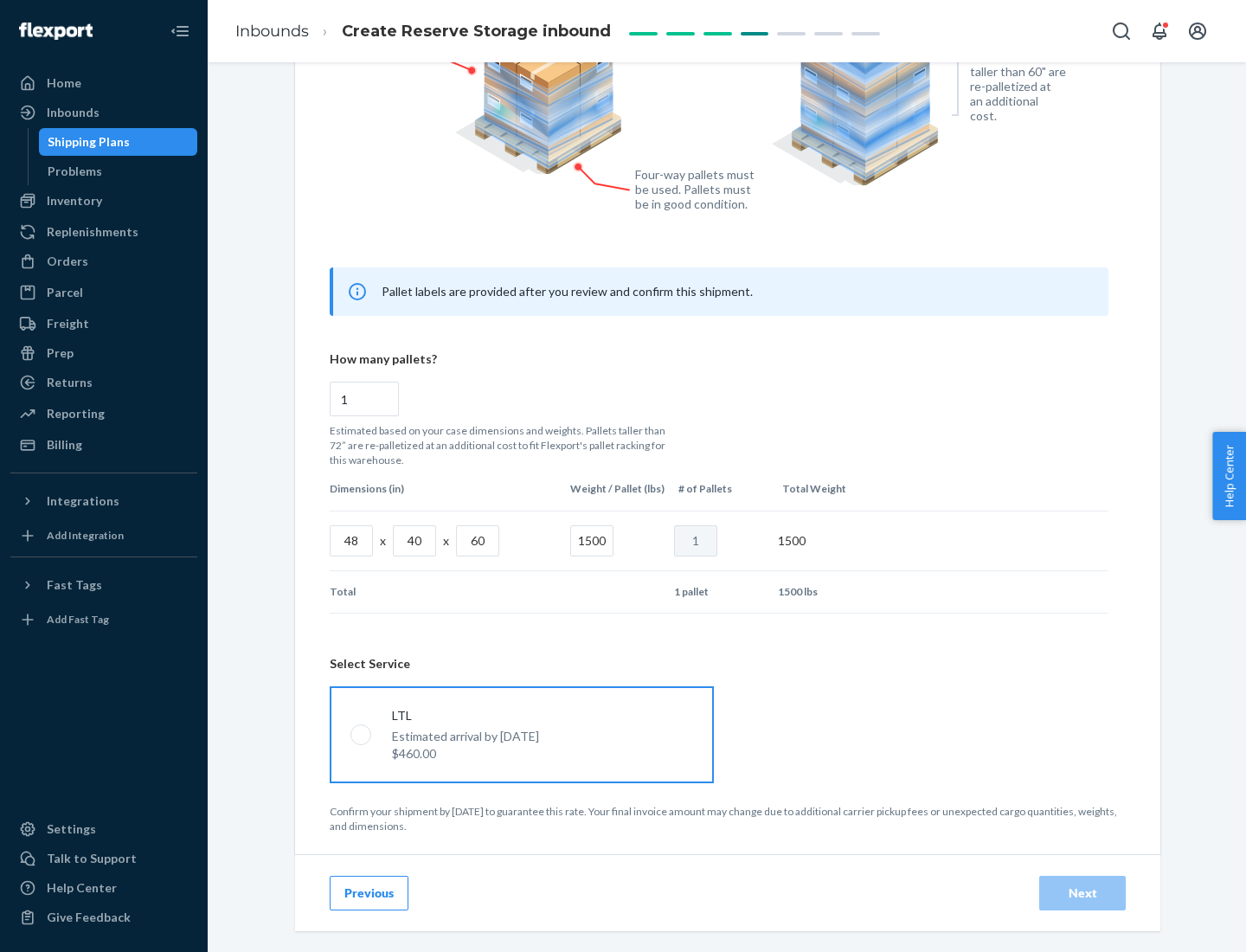
click at [361, 734] on input "LTL Estimated arrival by [DATE] $460.00" at bounding box center [356, 734] width 12 height 12
radio input "true"
radio input "false"
click at [1082, 892] on div "Next" at bounding box center [1082, 892] width 58 height 17
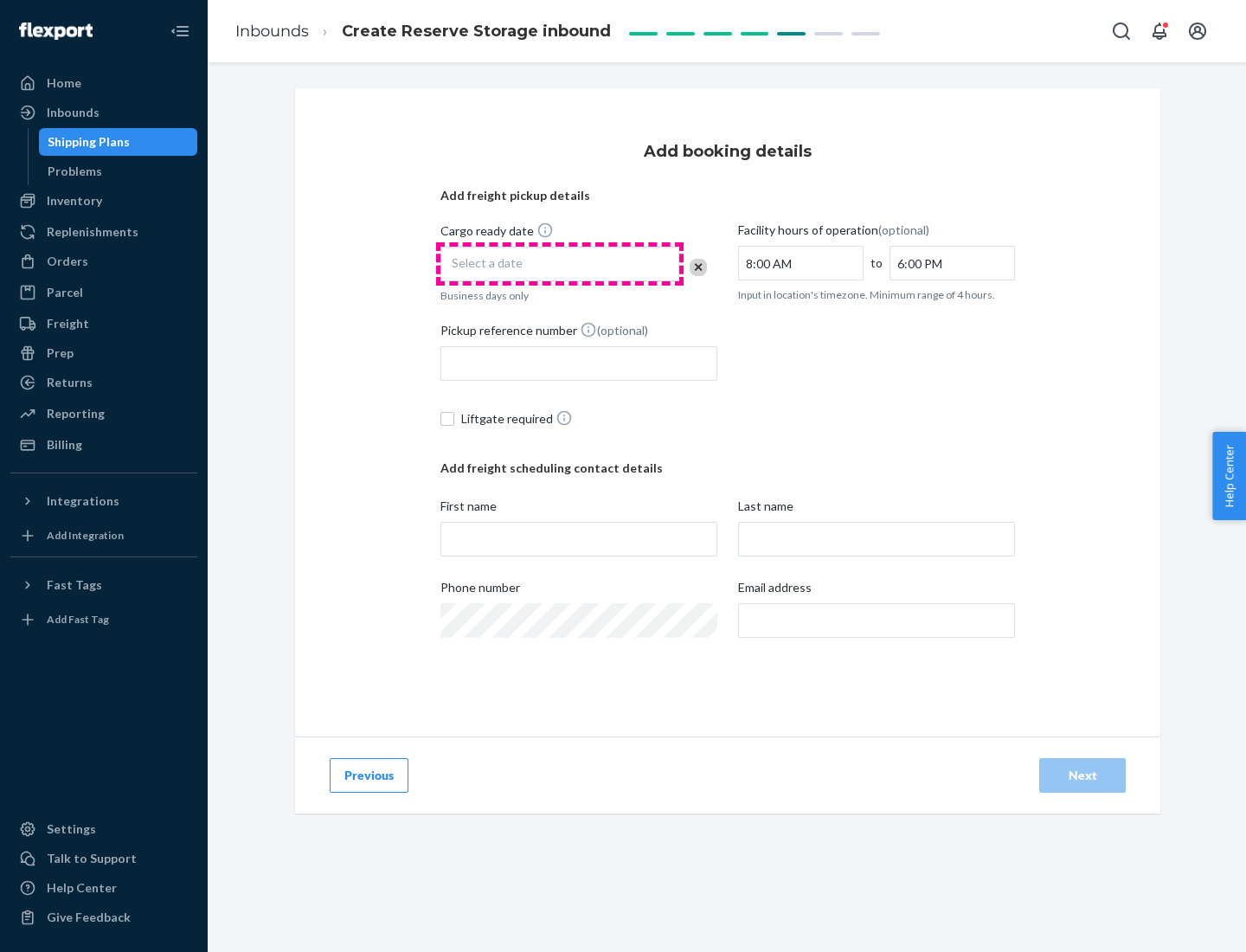
click at [560, 264] on div "Select a date" at bounding box center [560, 263] width 239 height 34
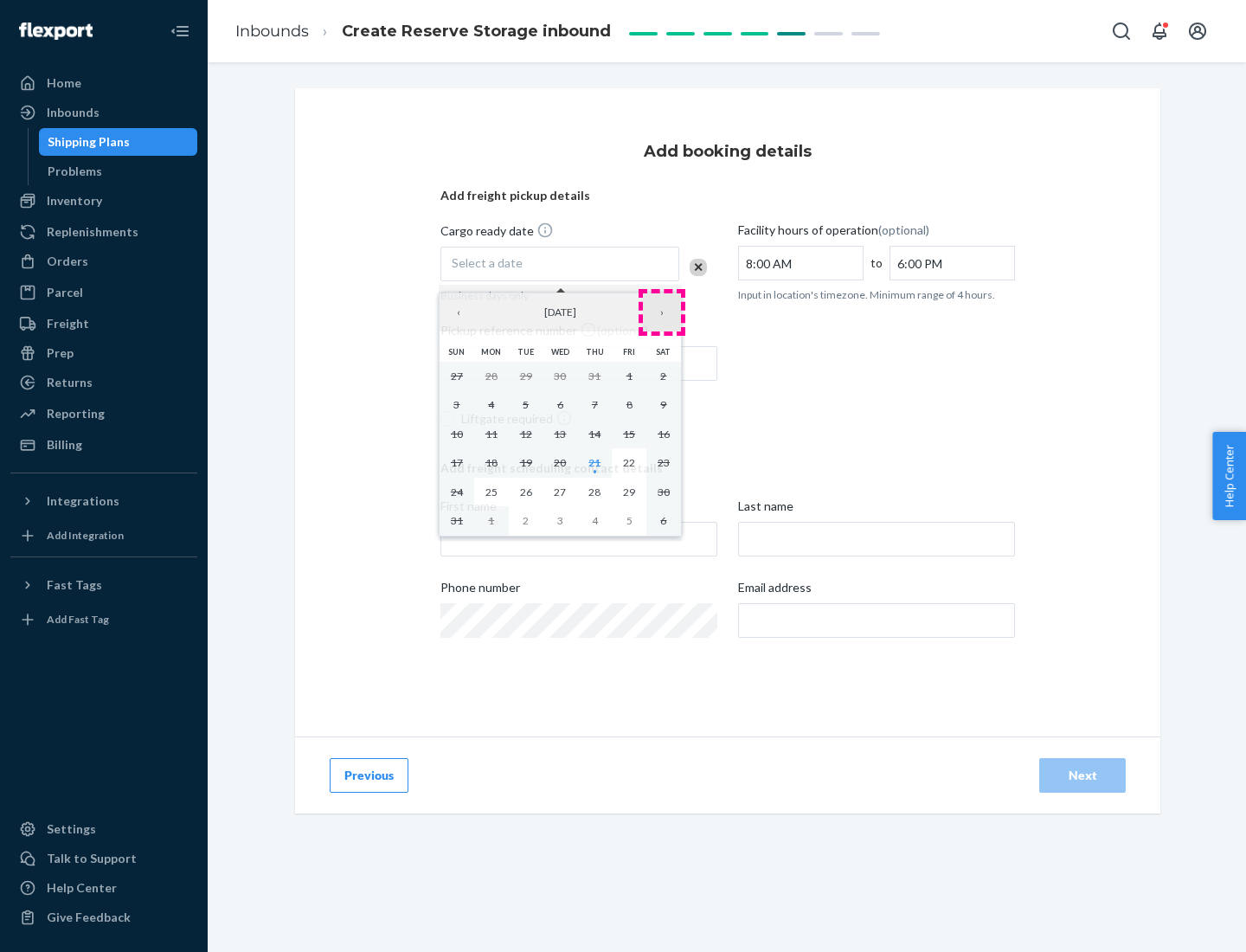
click at [662, 312] on button "›" at bounding box center [662, 312] width 38 height 38
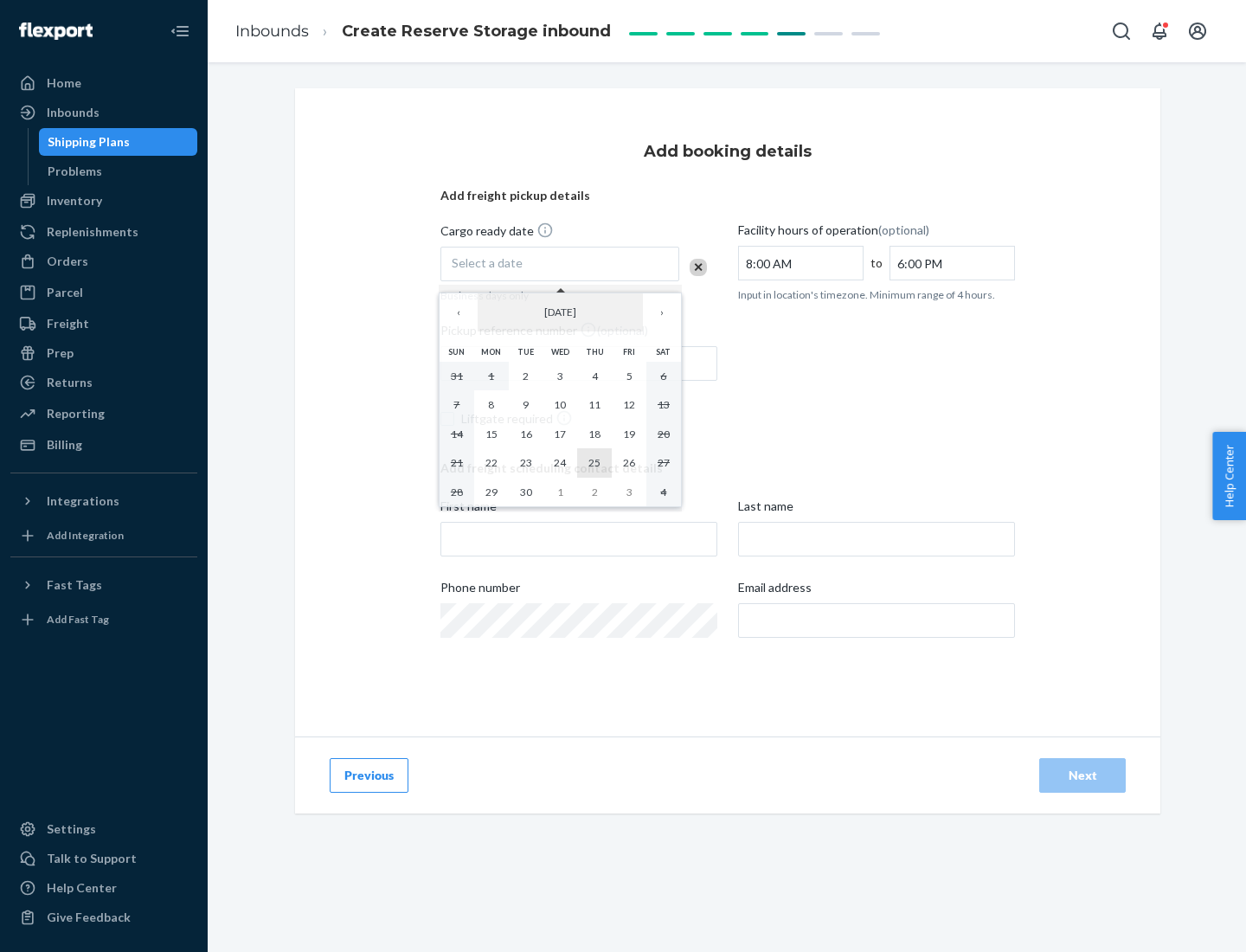
click at [594, 462] on abbr "25" at bounding box center [593, 462] width 12 height 13
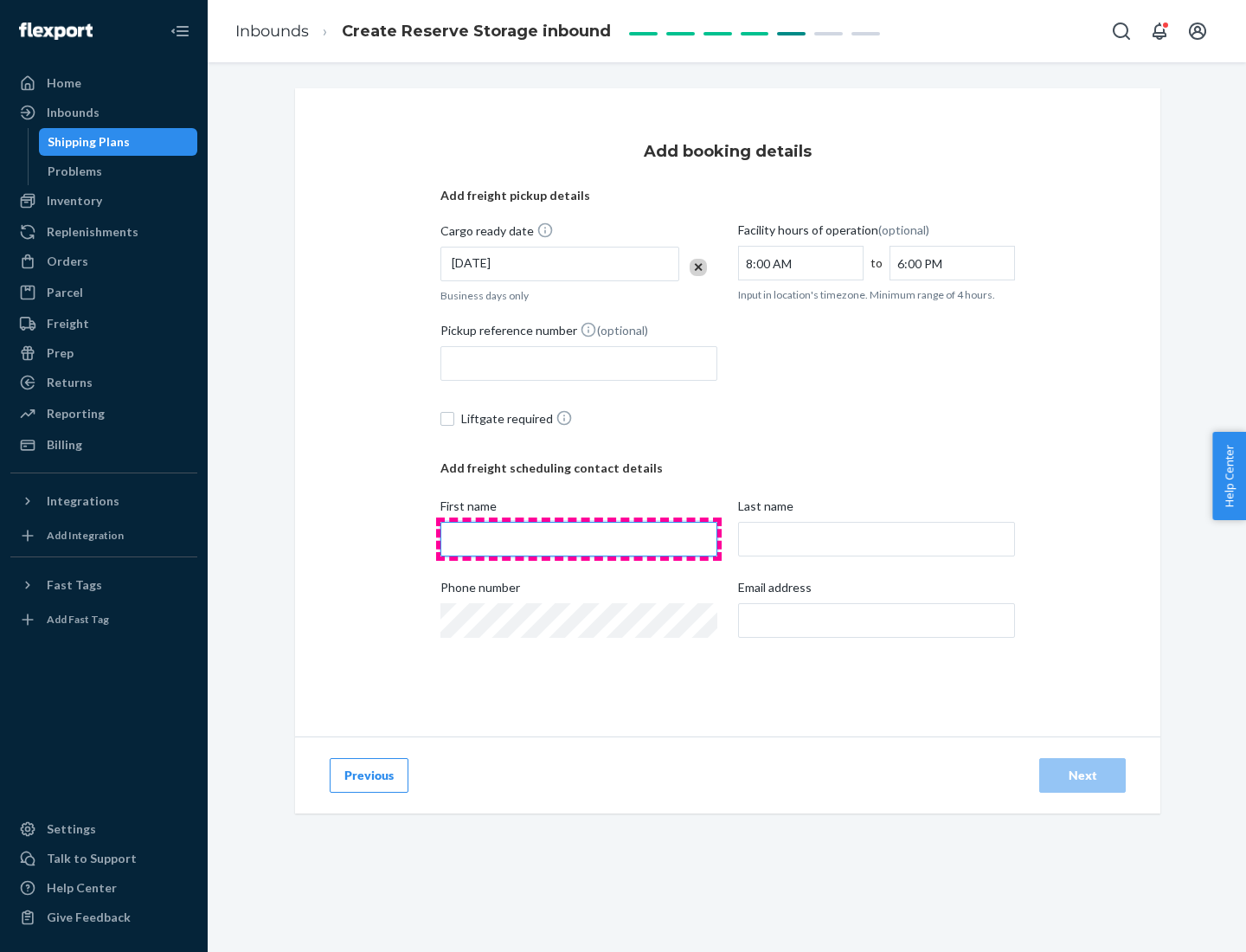
click at [579, 539] on input "First name" at bounding box center [579, 538] width 277 height 34
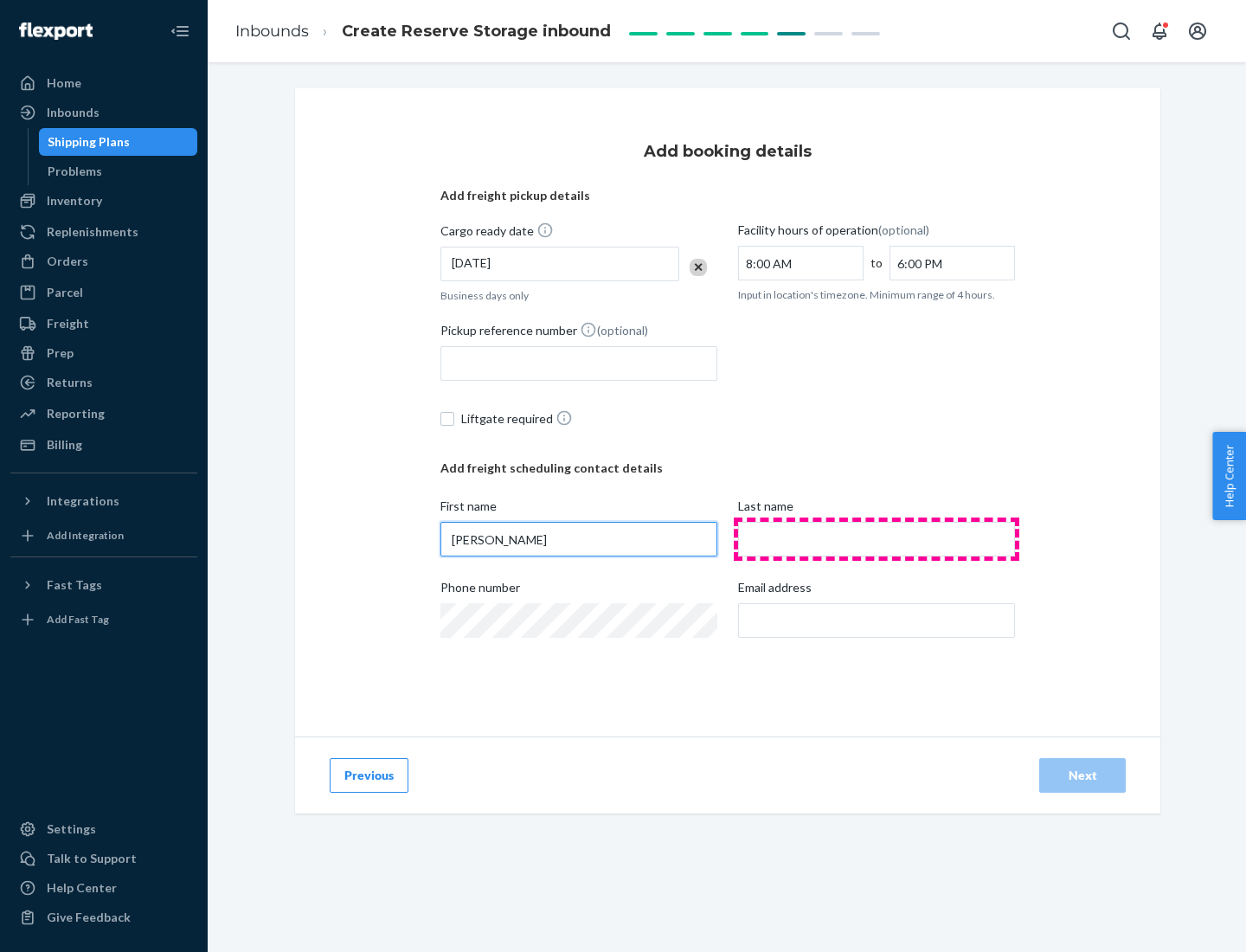
type input "[PERSON_NAME]"
click at [877, 539] on input "Last name" at bounding box center [877, 538] width 277 height 34
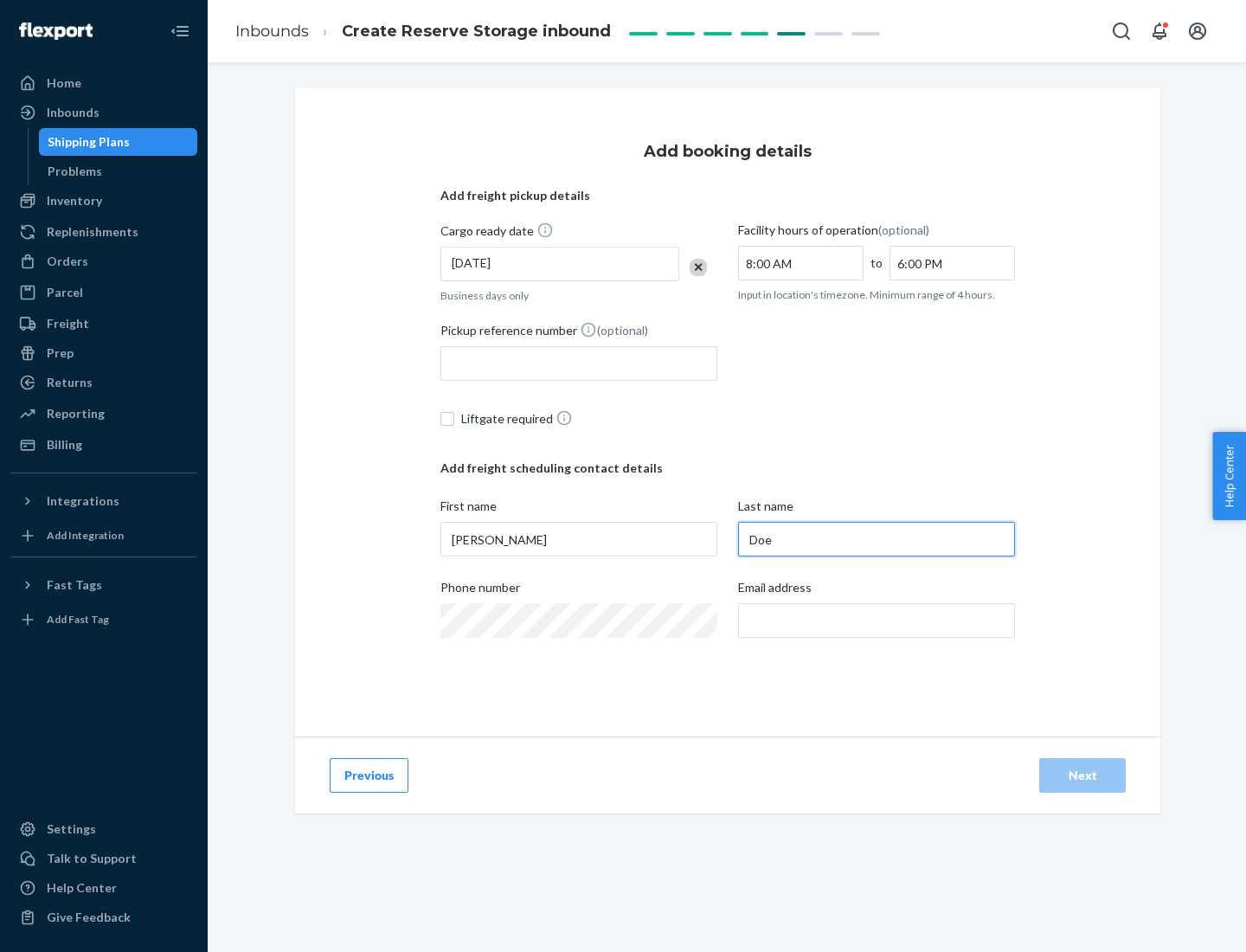
type input "Doe"
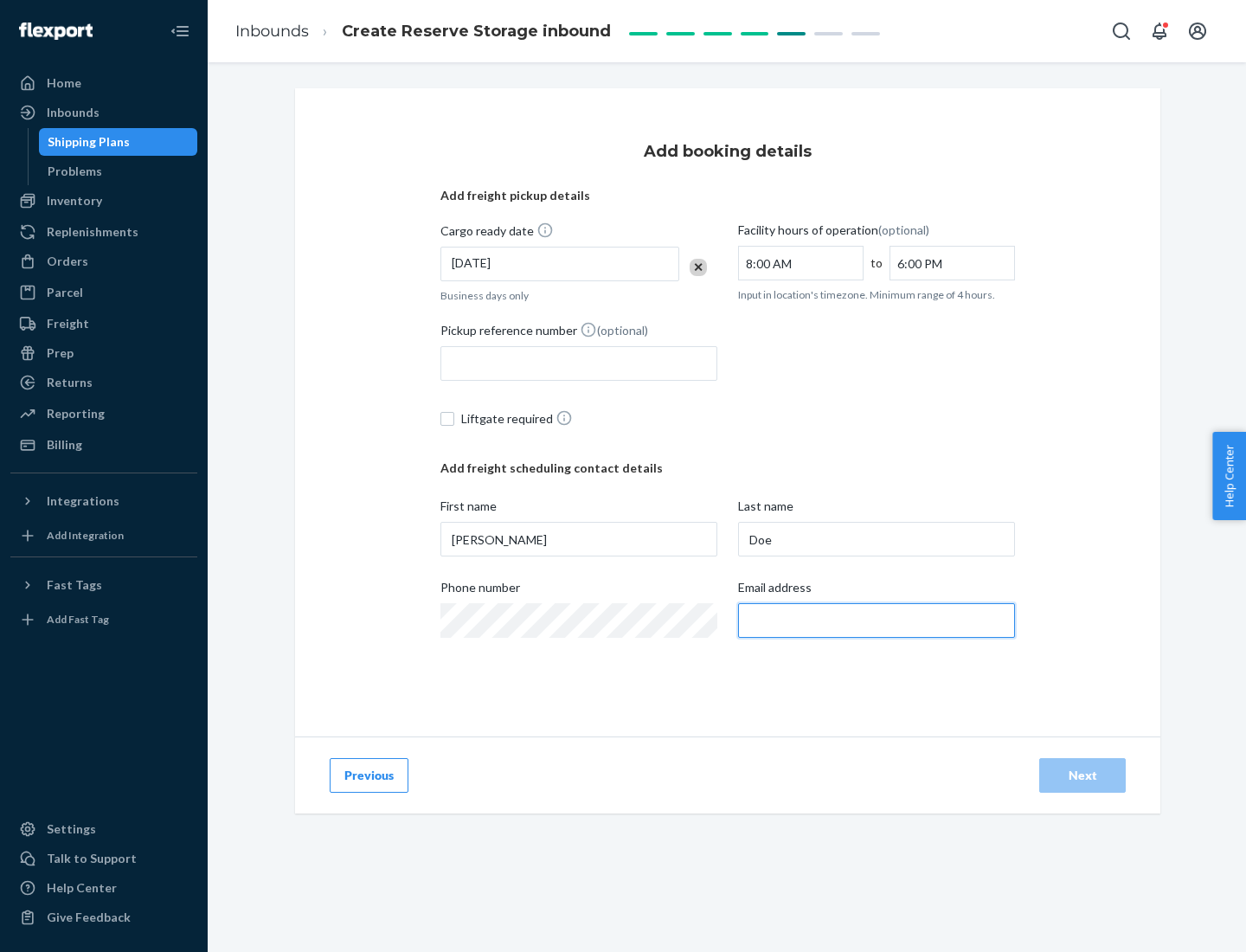
click at [877, 620] on input "Email address" at bounding box center [877, 620] width 277 height 34
type input "[EMAIL_ADDRESS][DOMAIN_NAME]"
click at [1082, 775] on div "Next" at bounding box center [1082, 775] width 58 height 17
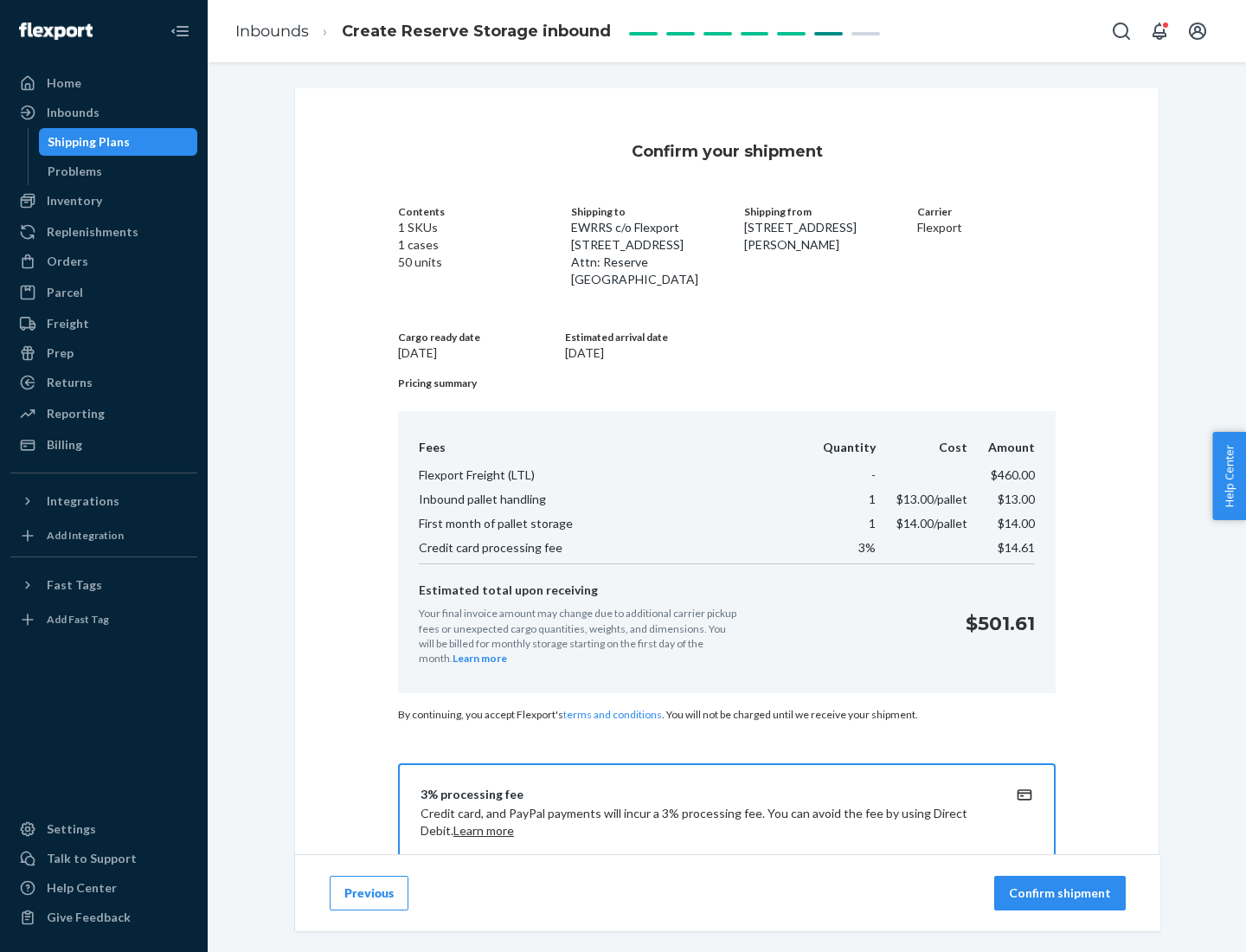
scroll to position [249, 0]
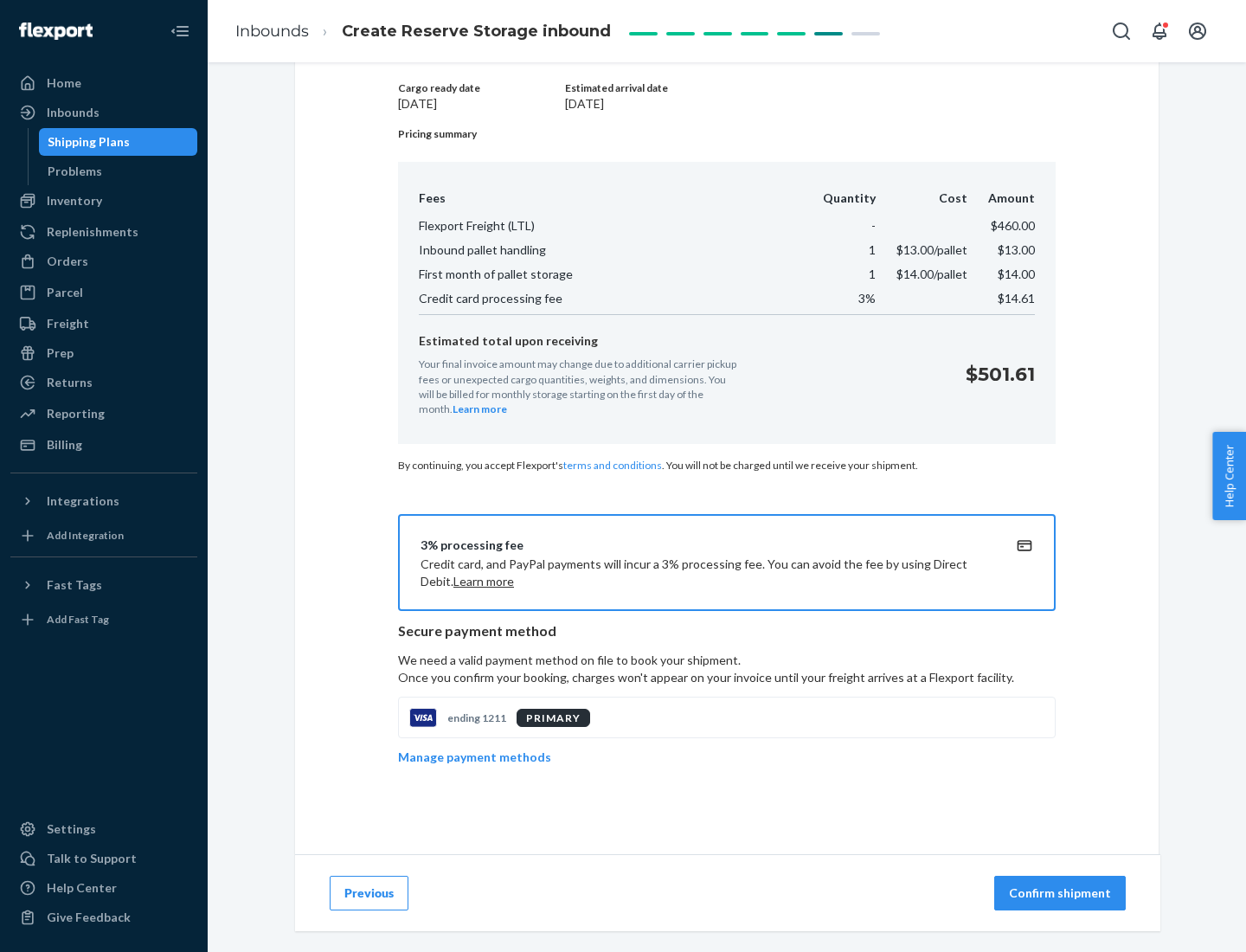
click at [1062, 893] on p "Confirm shipment" at bounding box center [1060, 892] width 102 height 17
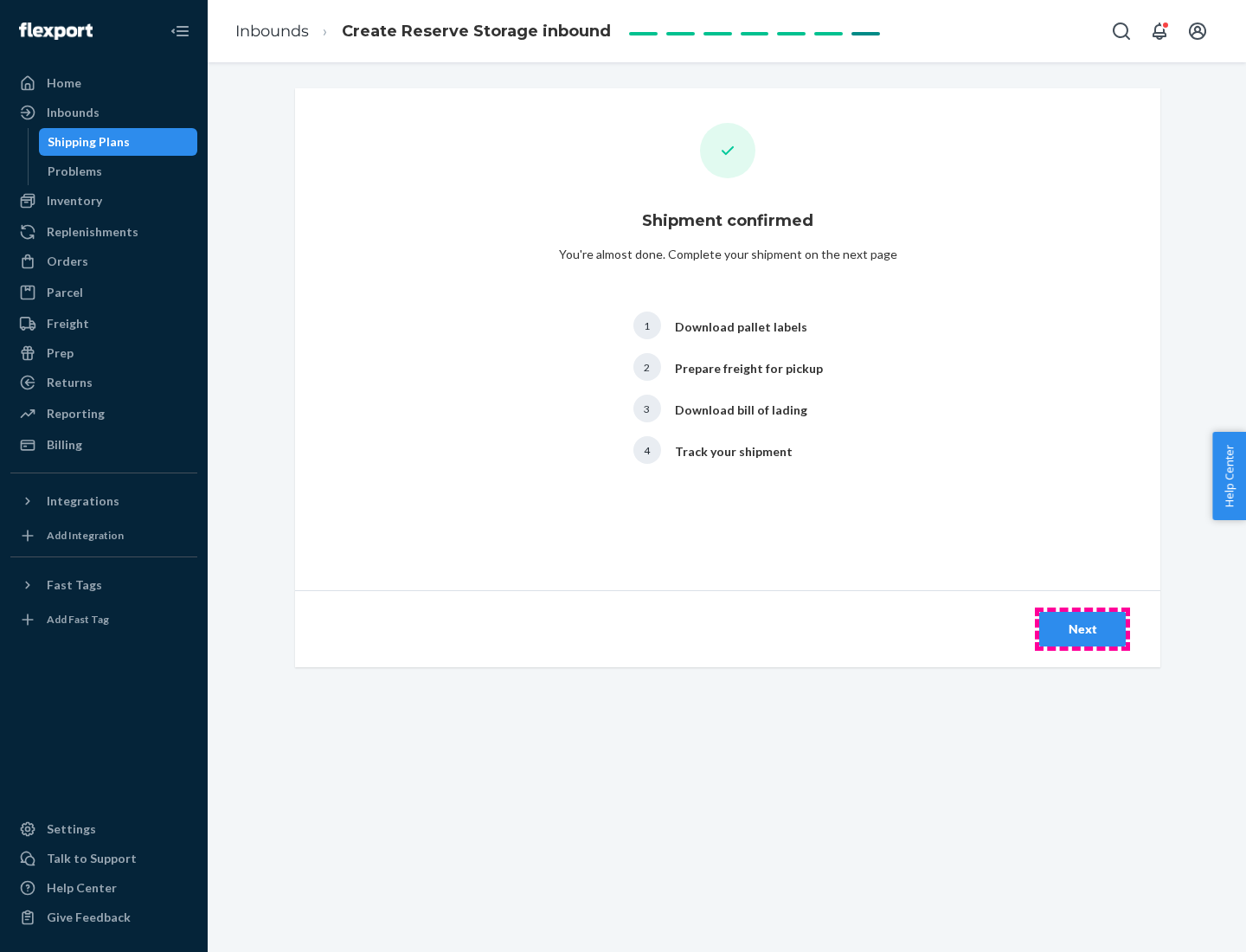
click at [1082, 629] on div "Next" at bounding box center [1082, 628] width 58 height 17
